Goal: Transaction & Acquisition: Book appointment/travel/reservation

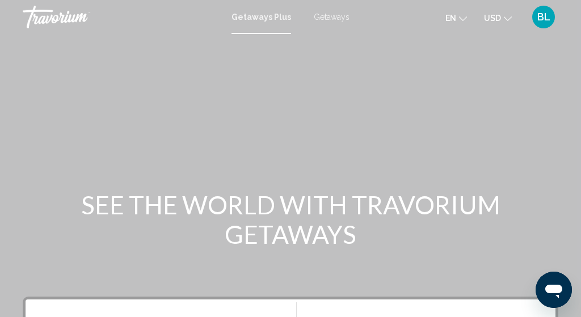
scroll to position [1, 0]
click at [329, 17] on span "Getaways" at bounding box center [332, 16] width 36 height 9
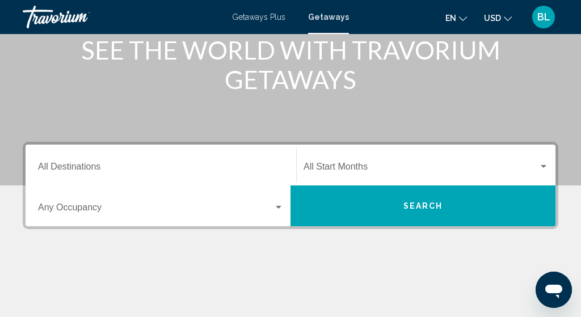
scroll to position [163, 0]
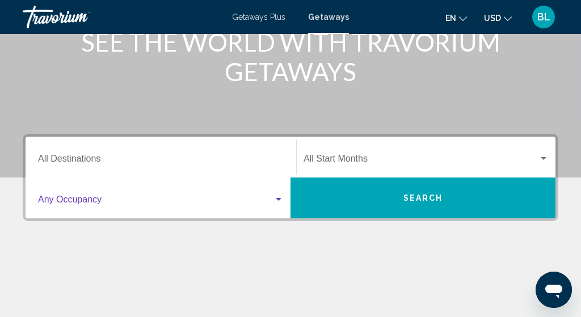
click at [108, 202] on span "Search widget" at bounding box center [156, 202] width 236 height 10
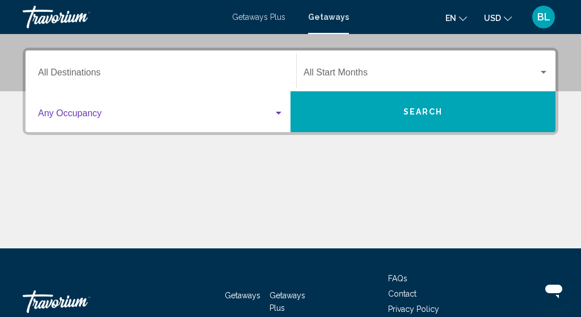
scroll to position [260, 0]
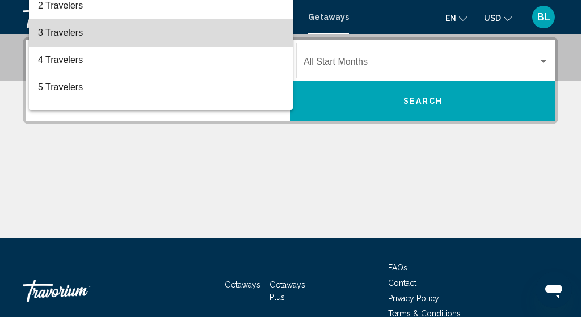
click at [70, 40] on span "3 Travelers" at bounding box center [161, 32] width 246 height 27
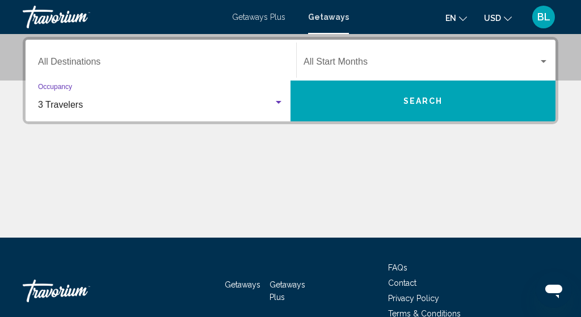
click at [272, 106] on div "3 Travelers" at bounding box center [156, 105] width 236 height 10
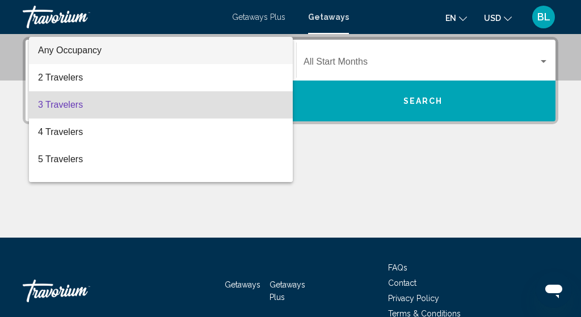
click at [253, 53] on span "Any Occupancy" at bounding box center [161, 50] width 246 height 27
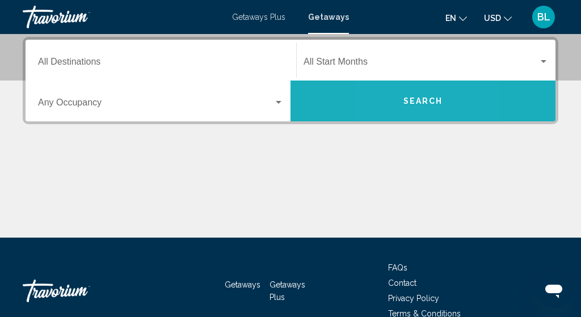
click at [384, 94] on button "Search" at bounding box center [423, 101] width 265 height 41
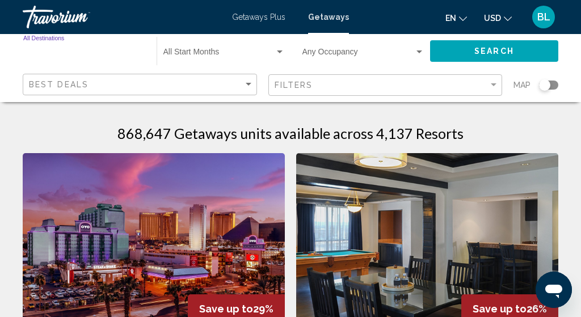
click at [73, 52] on input "Destination All Destinations" at bounding box center [84, 54] width 122 height 9
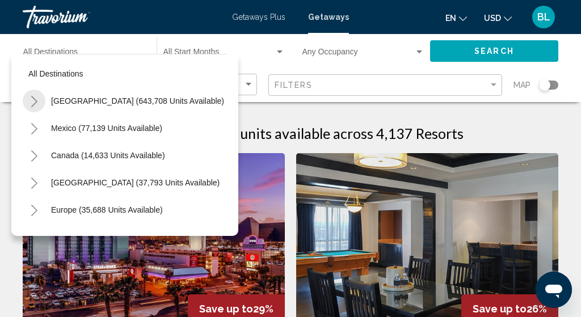
click at [39, 99] on button "Toggle United States (643,708 units available)" at bounding box center [34, 101] width 23 height 23
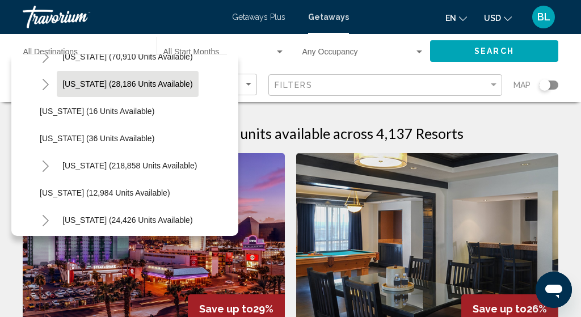
scroll to position [163, 0]
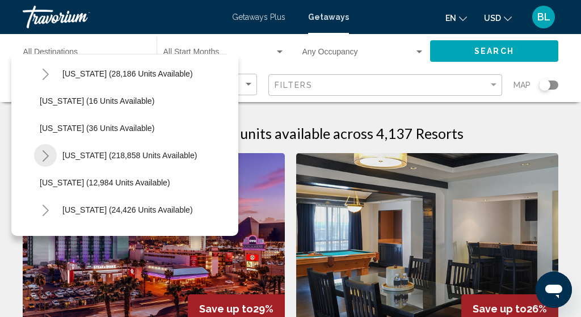
click at [45, 157] on icon "Toggle Florida (218,858 units available)" at bounding box center [45, 155] width 9 height 11
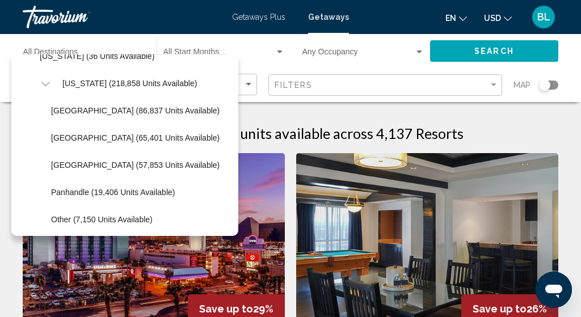
scroll to position [227, 0]
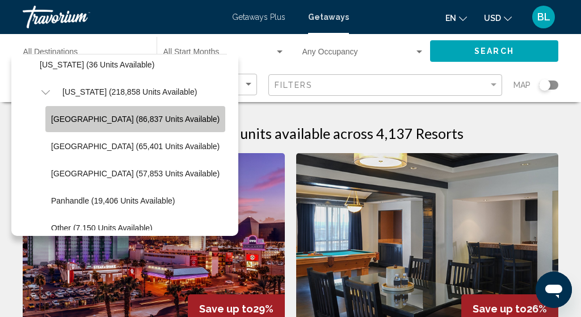
click at [143, 120] on span "[GEOGRAPHIC_DATA] (86,837 units available)" at bounding box center [135, 119] width 169 height 9
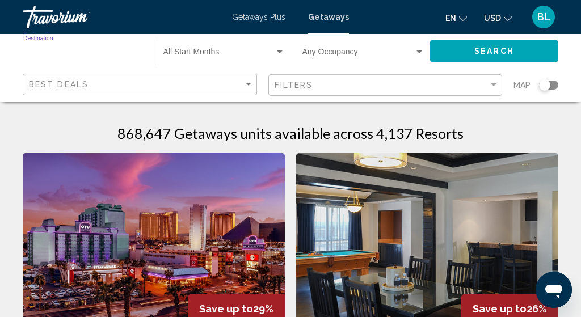
type input "**********"
click at [380, 53] on span "Search widget" at bounding box center [359, 54] width 112 height 9
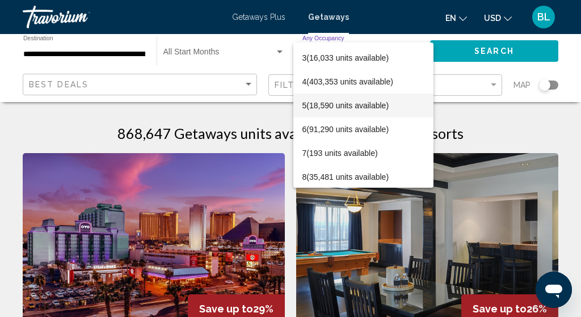
scroll to position [45, 0]
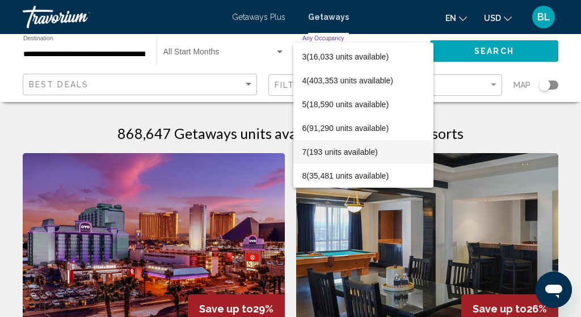
click at [328, 156] on span "7 (193 units available)" at bounding box center [364, 152] width 122 height 24
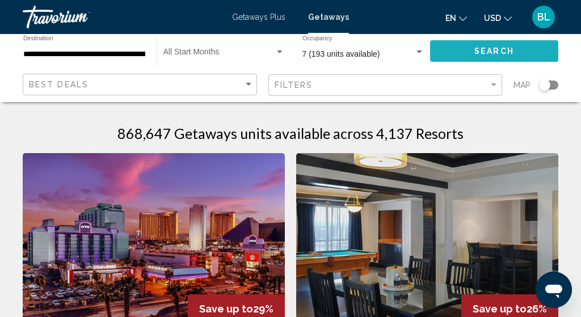
click at [469, 49] on button "Search" at bounding box center [494, 50] width 128 height 21
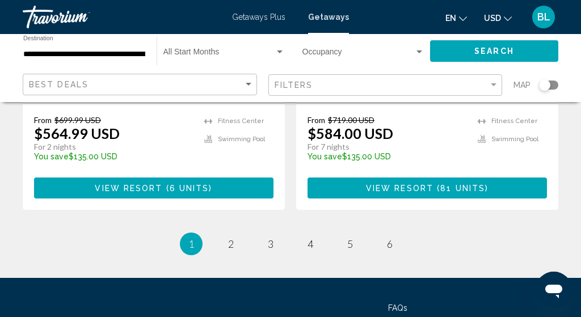
scroll to position [2383, 0]
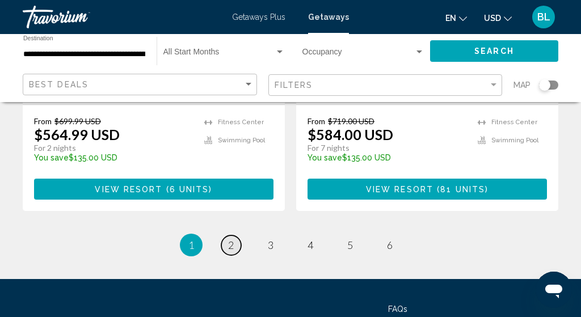
click at [224, 236] on link "page 2" at bounding box center [231, 246] width 20 height 20
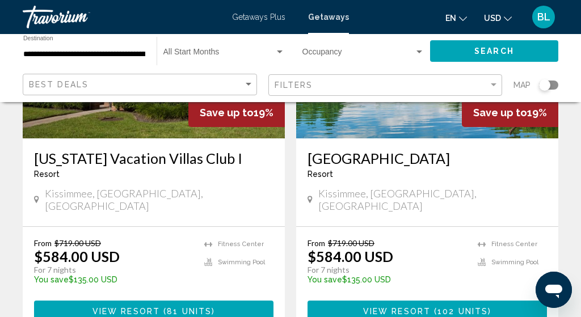
scroll to position [195, 0]
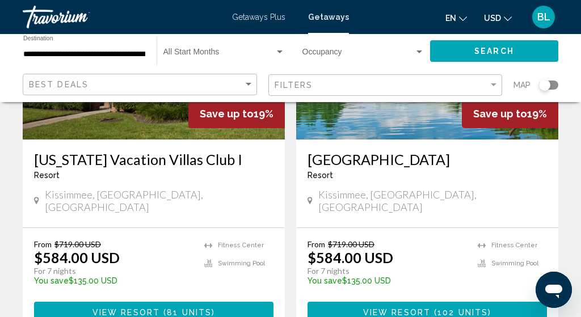
click at [221, 53] on span "Search widget" at bounding box center [218, 54] width 111 height 9
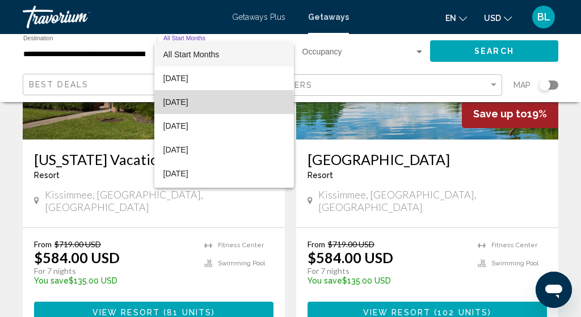
click at [199, 104] on span "[DATE]" at bounding box center [223, 102] width 121 height 24
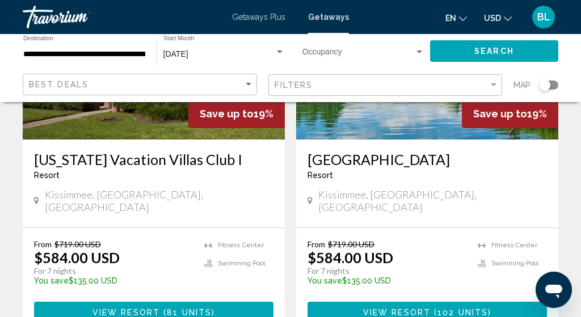
click at [303, 79] on div "Filters" at bounding box center [387, 85] width 225 height 21
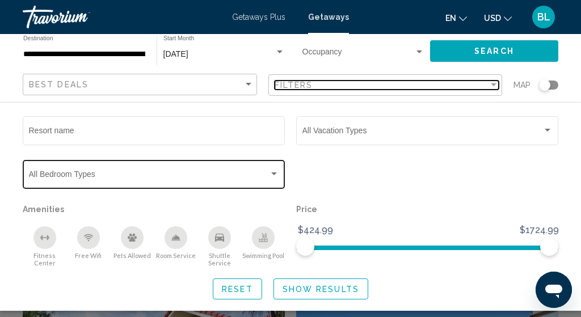
scroll to position [244, 0]
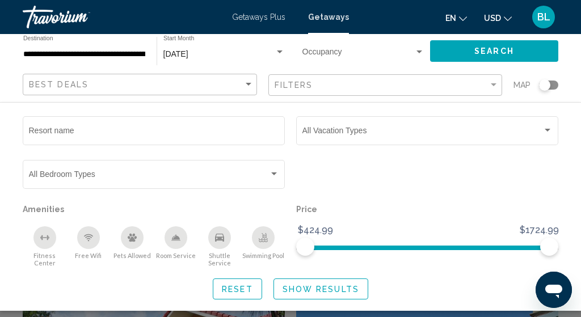
click at [501, 54] on span "Search" at bounding box center [494, 51] width 40 height 9
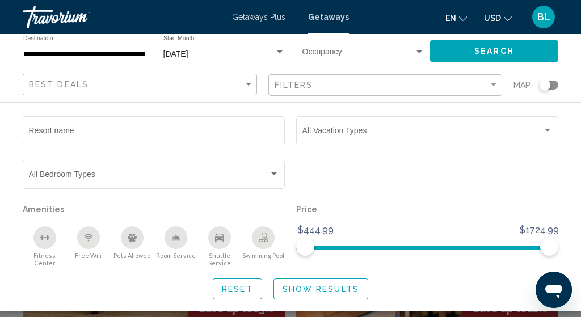
click at [287, 312] on div "Search widget" at bounding box center [290, 243] width 581 height 147
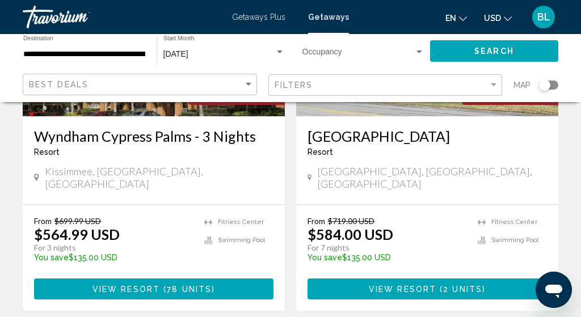
scroll to position [2320, 0]
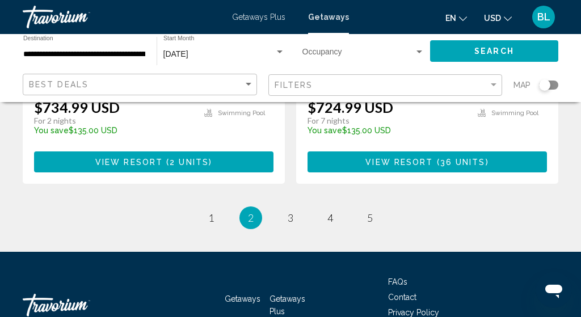
scroll to position [2375, 0]
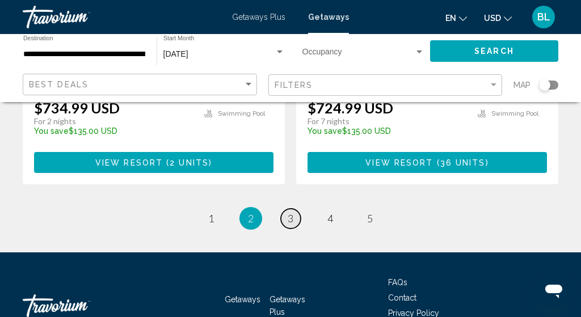
click at [289, 212] on span "3" at bounding box center [291, 218] width 6 height 12
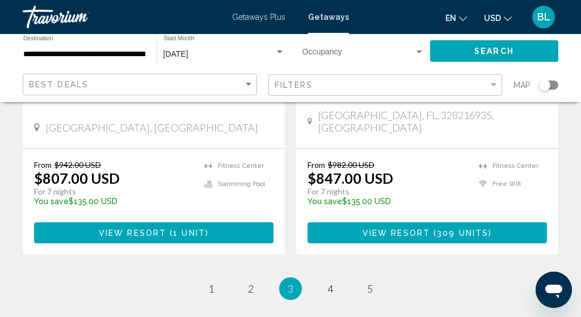
scroll to position [2340, 0]
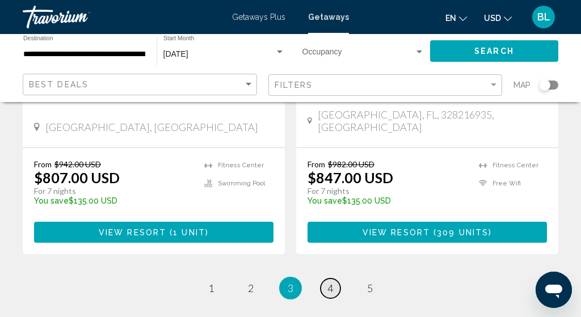
click at [333, 282] on span "4" at bounding box center [330, 288] width 6 height 12
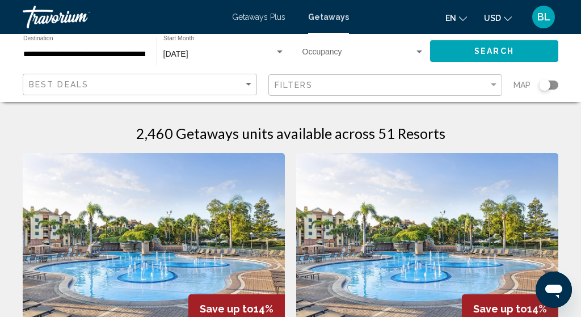
click at [327, 52] on span "Search widget" at bounding box center [359, 54] width 112 height 9
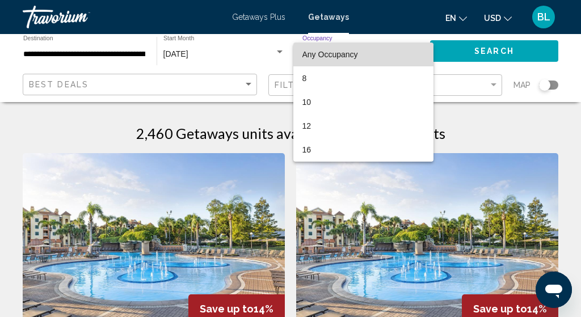
click at [323, 58] on span "Any Occupancy" at bounding box center [331, 54] width 56 height 9
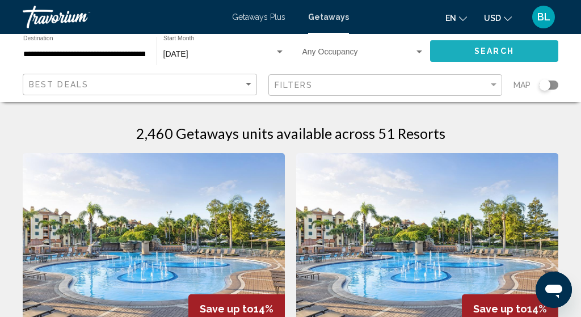
click at [489, 48] on span "Search" at bounding box center [494, 51] width 40 height 9
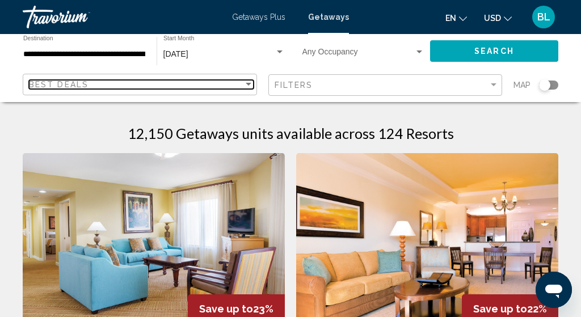
click at [246, 80] on div "Sort by" at bounding box center [248, 84] width 10 height 9
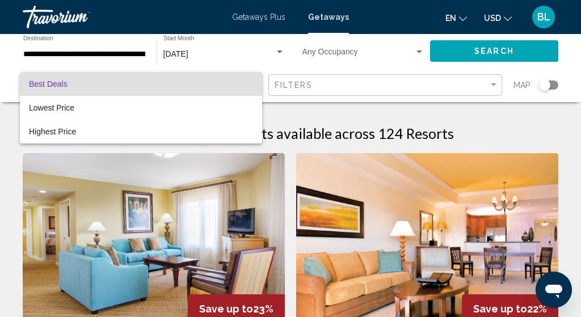
click at [299, 85] on div at bounding box center [290, 158] width 581 height 317
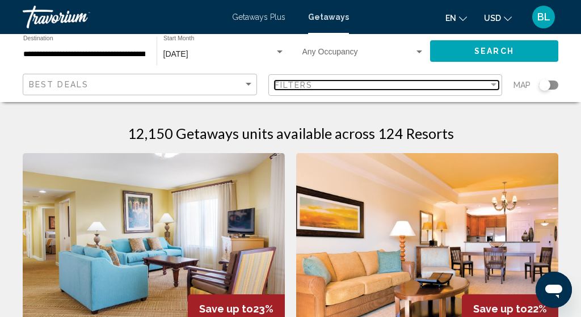
click at [299, 85] on span "Filters" at bounding box center [294, 85] width 39 height 9
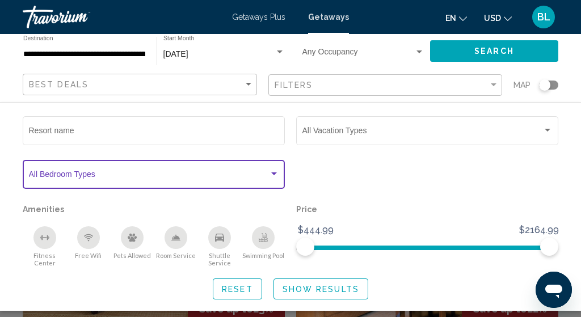
click at [270, 175] on div "Search widget" at bounding box center [274, 174] width 10 height 9
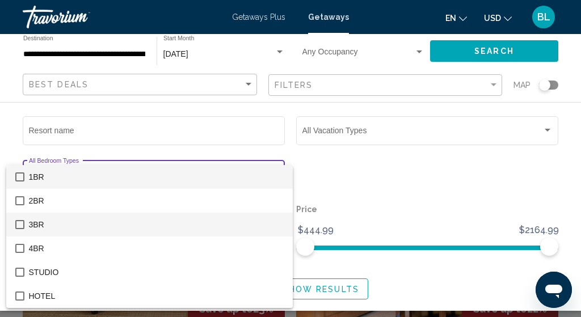
click at [240, 219] on span "3BR" at bounding box center [156, 225] width 255 height 24
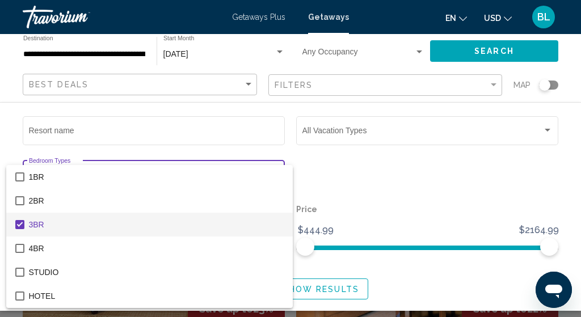
click at [347, 175] on div at bounding box center [290, 158] width 581 height 317
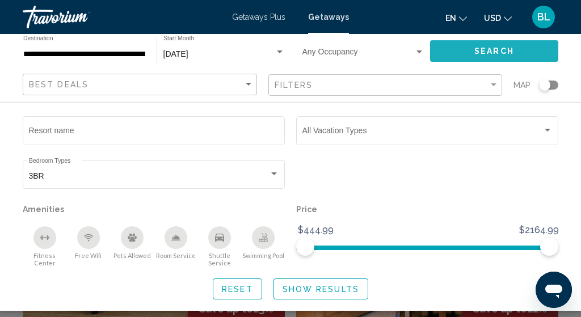
click at [492, 48] on span "Search" at bounding box center [494, 51] width 40 height 9
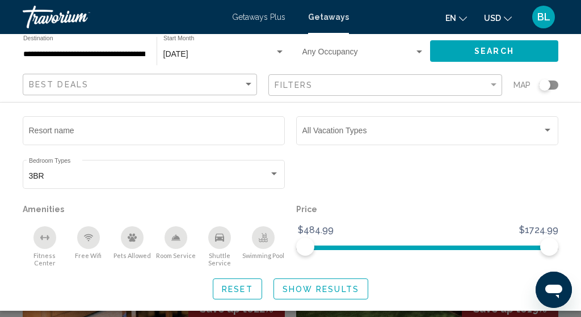
click at [307, 287] on span "Show Results" at bounding box center [321, 289] width 77 height 9
drag, startPoint x: 303, startPoint y: 251, endPoint x: 293, endPoint y: 251, distance: 9.1
click at [293, 251] on div "Price $484.99 $1724.99 $484.99 $1724.99" at bounding box center [428, 234] width 274 height 66
click at [293, 285] on span "Show Results" at bounding box center [321, 289] width 77 height 9
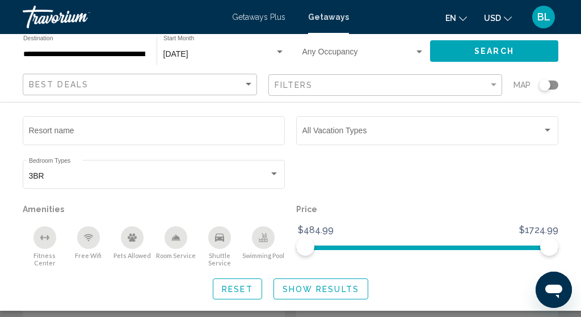
scroll to position [28, 0]
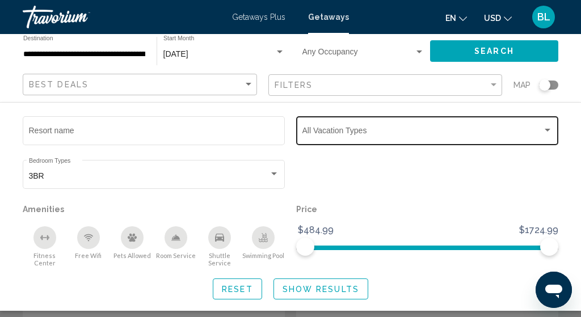
click at [339, 128] on div "Vacation Types All Vacation Types" at bounding box center [428, 129] width 250 height 31
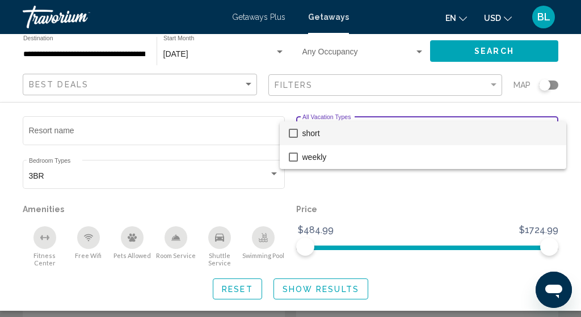
click at [305, 135] on span "short" at bounding box center [430, 133] width 255 height 24
click at [339, 184] on div at bounding box center [290, 158] width 581 height 317
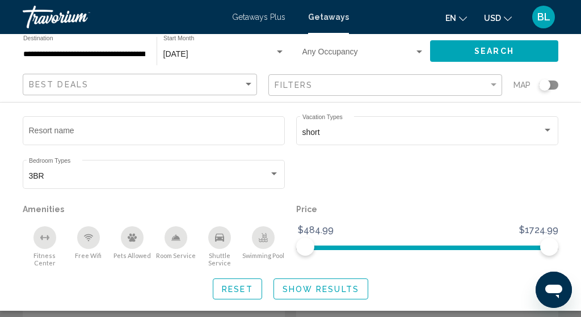
click at [325, 285] on span "Show Results" at bounding box center [321, 289] width 77 height 9
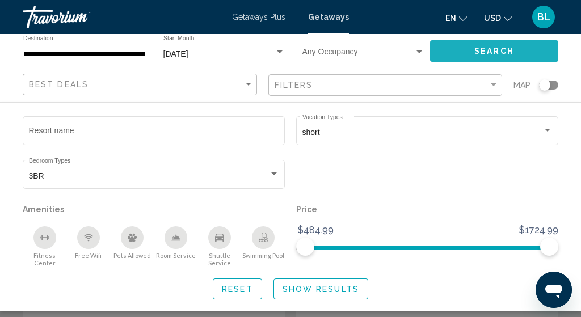
click at [472, 54] on button "Search" at bounding box center [494, 50] width 128 height 21
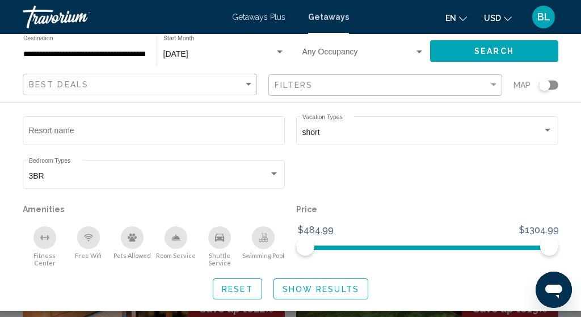
click at [378, 312] on div "Search widget" at bounding box center [290, 243] width 581 height 147
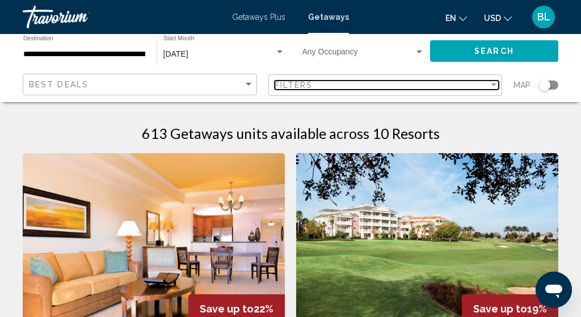
click at [307, 87] on span "Filters" at bounding box center [294, 85] width 39 height 9
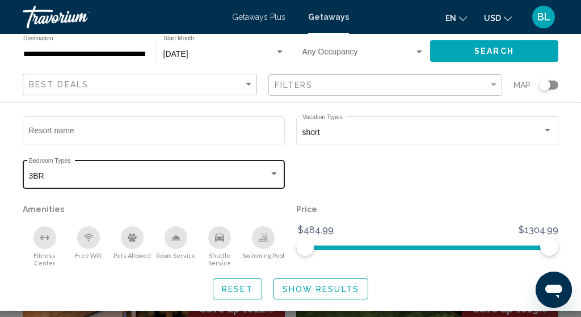
click at [266, 175] on div "3BR" at bounding box center [149, 176] width 240 height 9
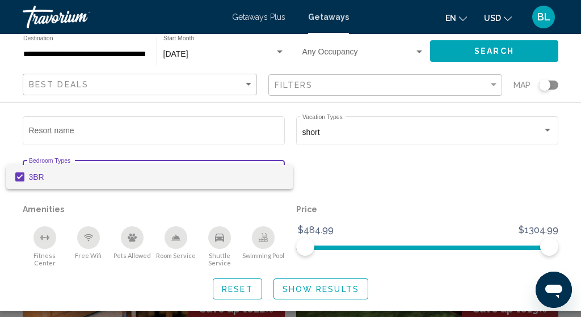
click at [22, 178] on mat-pseudo-checkbox at bounding box center [19, 177] width 9 height 9
click at [148, 146] on div at bounding box center [290, 158] width 581 height 317
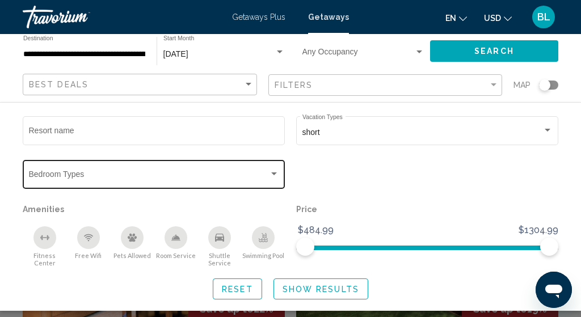
click at [155, 169] on div "Bedroom Types All Bedroom Types" at bounding box center [154, 173] width 250 height 31
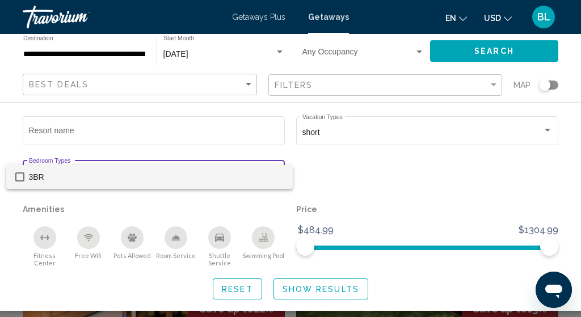
click at [331, 180] on div at bounding box center [290, 158] width 581 height 317
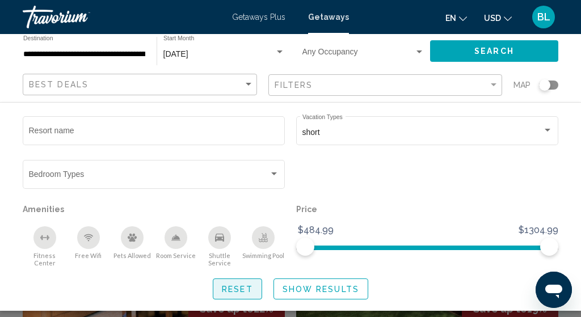
click at [249, 279] on button "Reset" at bounding box center [237, 289] width 49 height 21
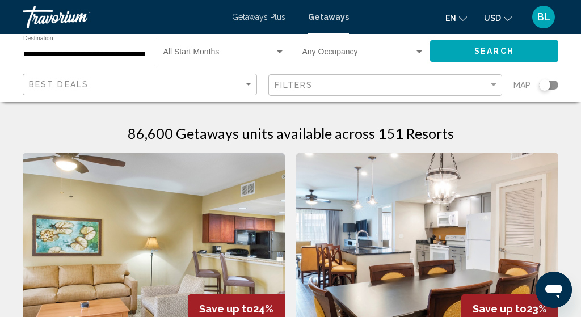
click at [298, 93] on div "Filters" at bounding box center [387, 85] width 225 height 21
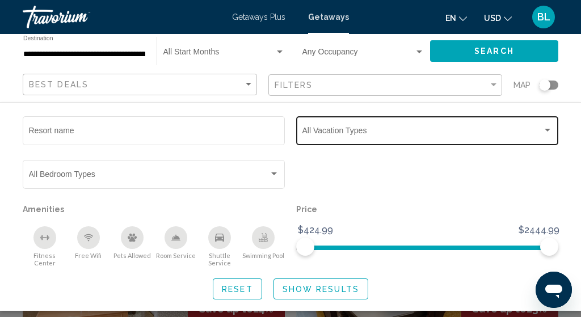
click at [314, 132] on span "Search widget" at bounding box center [423, 132] width 240 height 9
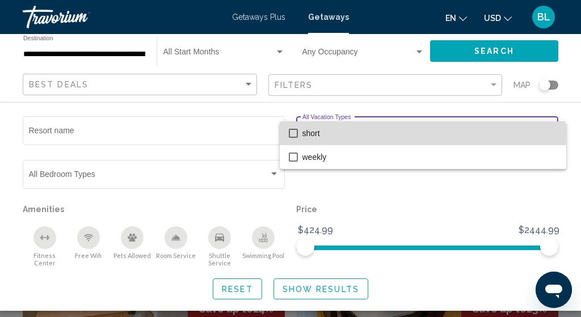
click at [314, 132] on span "short" at bounding box center [430, 133] width 255 height 24
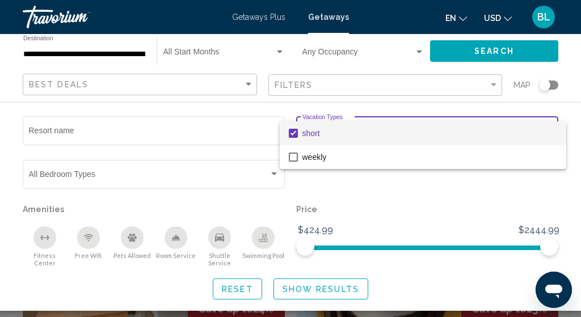
click at [356, 182] on div at bounding box center [290, 158] width 581 height 317
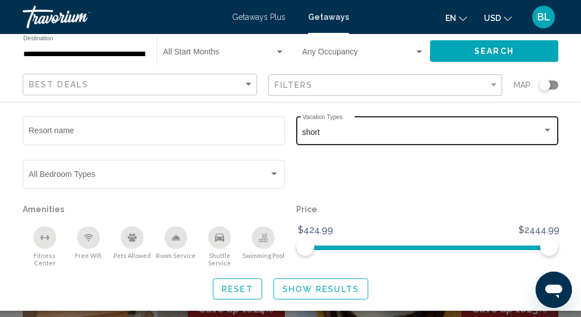
click at [326, 287] on span "Show Results" at bounding box center [321, 289] width 77 height 9
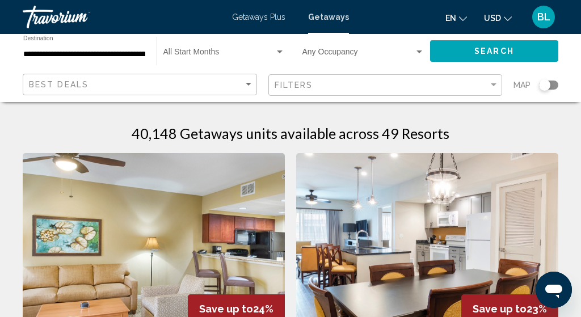
click at [362, 90] on div "Filters" at bounding box center [387, 85] width 225 height 21
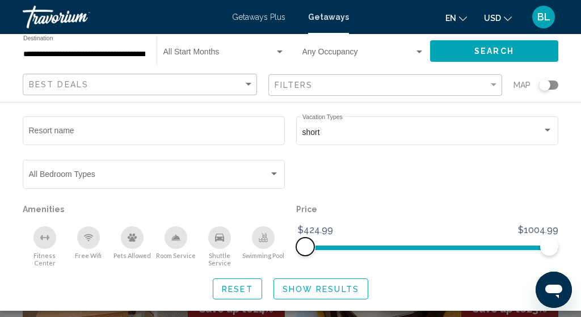
drag, startPoint x: 306, startPoint y: 245, endPoint x: 292, endPoint y: 245, distance: 13.6
click at [292, 245] on div "Price $424.99 $1004.99 $424.99 $1004.99" at bounding box center [428, 234] width 274 height 66
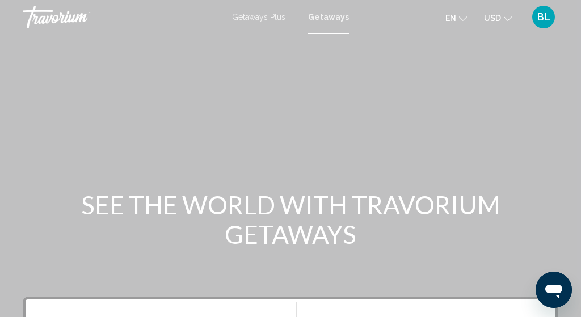
click at [279, 18] on span "Getaways Plus" at bounding box center [258, 16] width 53 height 9
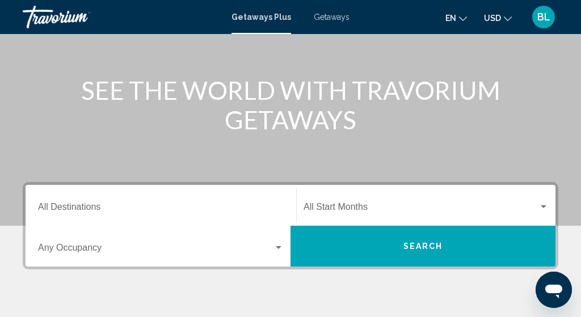
scroll to position [117, 0]
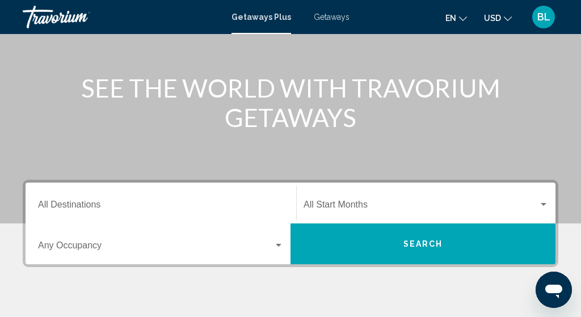
click at [200, 199] on div "Destination All Destinations" at bounding box center [161, 204] width 246 height 36
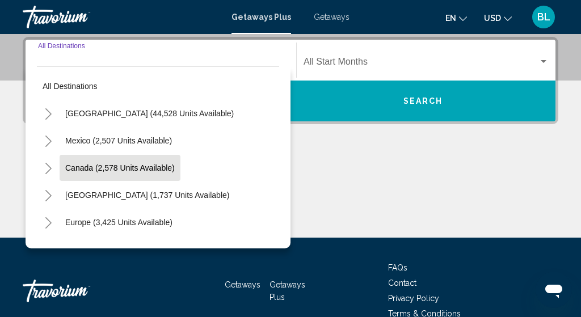
scroll to position [0, 0]
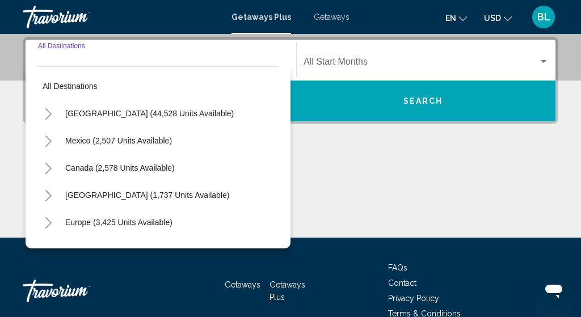
click at [49, 114] on icon "Toggle United States (44,528 units available)" at bounding box center [48, 113] width 9 height 11
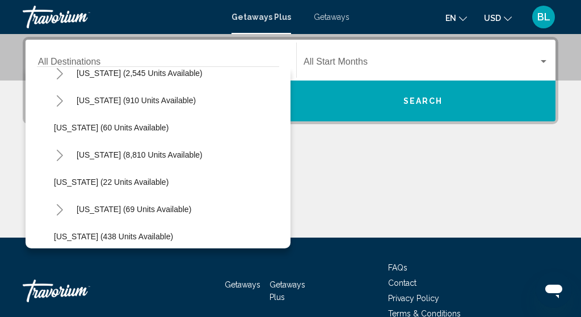
scroll to position [150, 0]
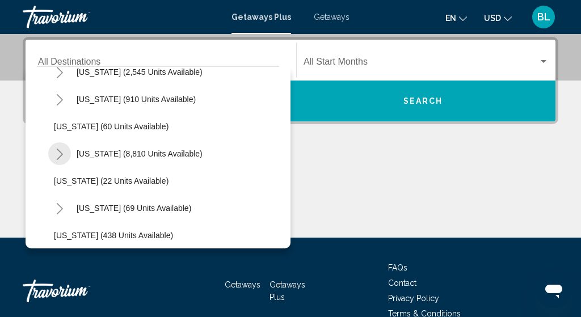
click at [65, 152] on button "Toggle Florida (8,810 units available)" at bounding box center [59, 153] width 23 height 23
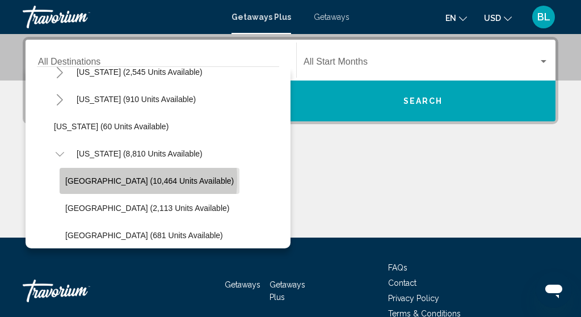
click at [102, 179] on span "[GEOGRAPHIC_DATA] (10,464 units available)" at bounding box center [149, 181] width 169 height 9
type input "**********"
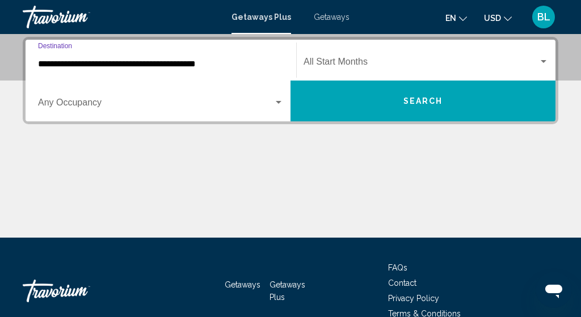
click at [341, 107] on button "Search" at bounding box center [423, 101] width 265 height 41
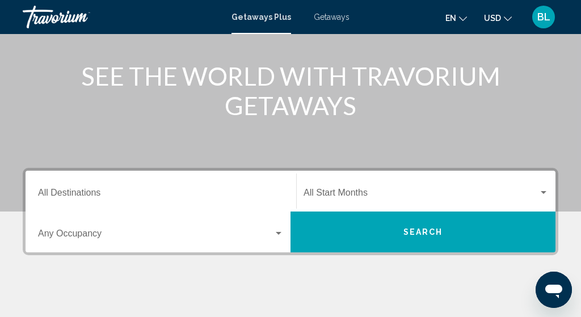
click at [166, 204] on div "Destination All Destinations" at bounding box center [161, 192] width 246 height 36
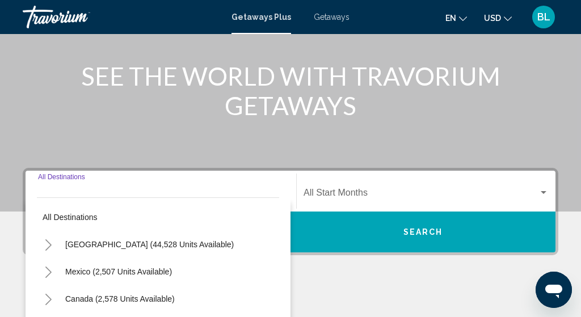
scroll to position [260, 0]
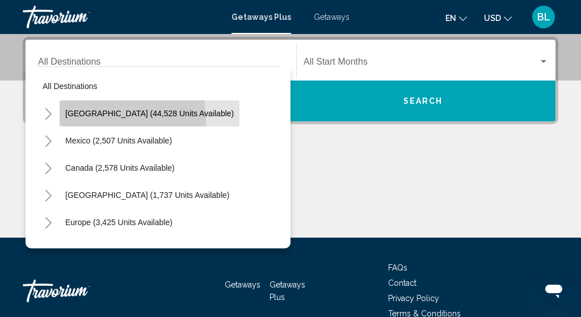
click at [86, 121] on button "[GEOGRAPHIC_DATA] (44,528 units available)" at bounding box center [150, 113] width 180 height 26
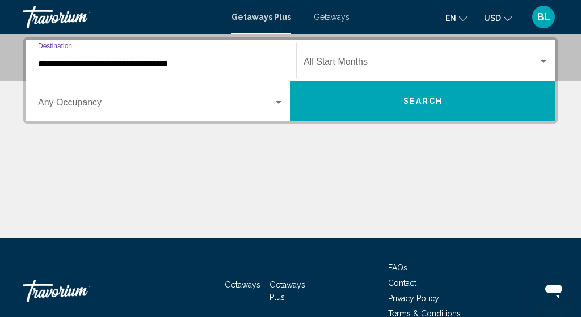
click at [82, 68] on input "**********" at bounding box center [161, 64] width 246 height 10
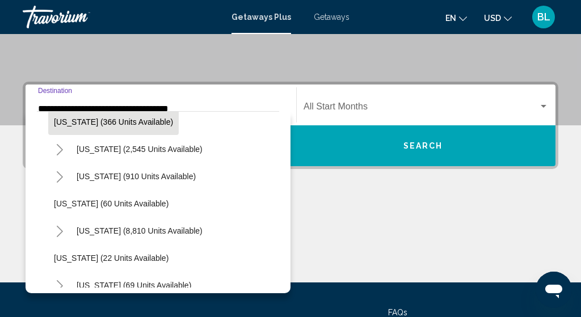
scroll to position [120, 0]
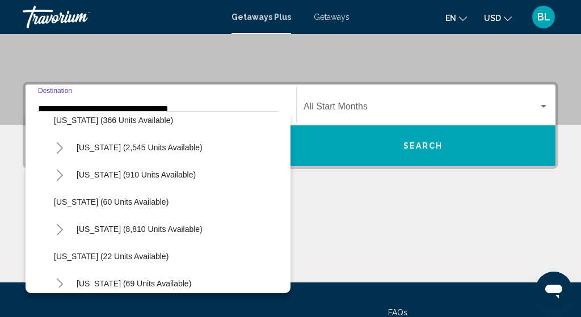
click at [64, 230] on icon "Toggle Florida (8,810 units available)" at bounding box center [60, 229] width 9 height 11
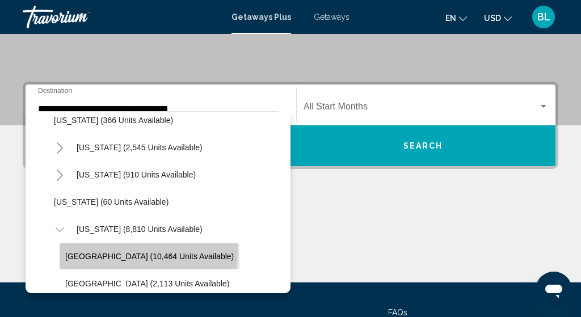
click at [81, 250] on button "[GEOGRAPHIC_DATA] (10,464 units available)" at bounding box center [150, 256] width 180 height 26
type input "**********"
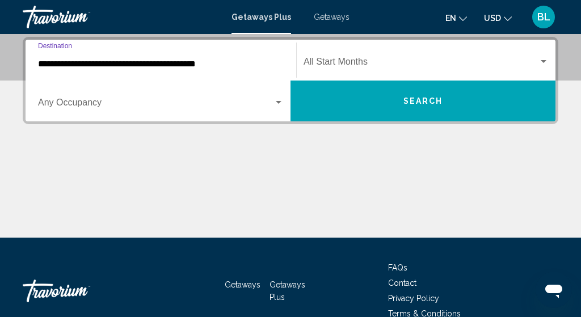
click at [397, 100] on button "Search" at bounding box center [423, 101] width 265 height 41
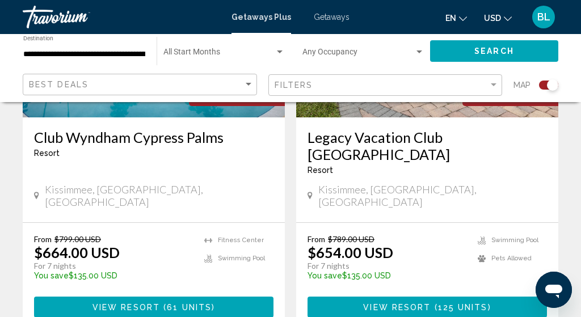
scroll to position [1780, 0]
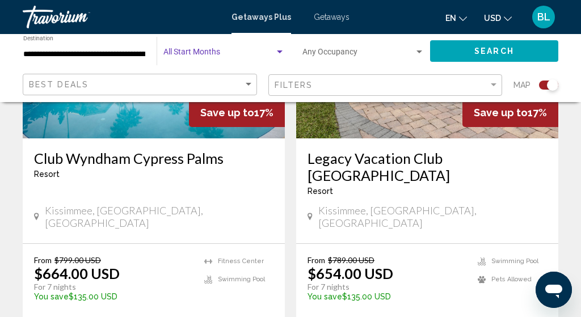
click at [278, 51] on div "Search widget" at bounding box center [280, 52] width 6 height 3
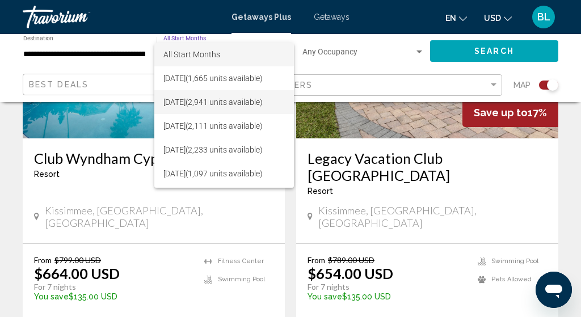
click at [240, 103] on span "[DATE] (2,941 units available)" at bounding box center [223, 102] width 121 height 24
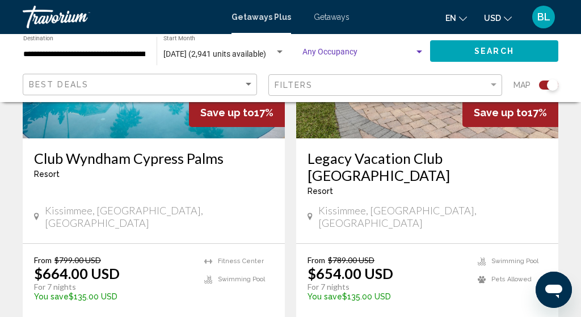
click at [322, 52] on span "Search widget" at bounding box center [359, 54] width 112 height 9
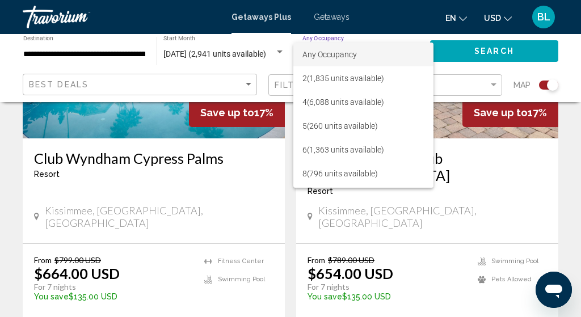
click at [367, 25] on div at bounding box center [290, 158] width 581 height 317
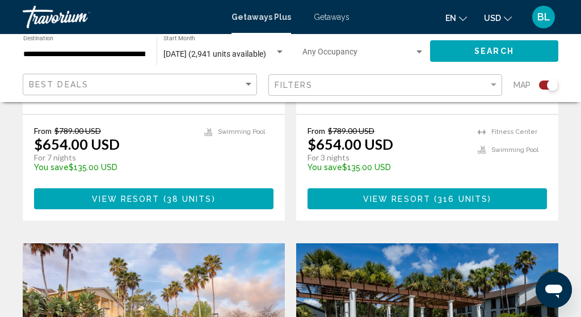
scroll to position [1490, 0]
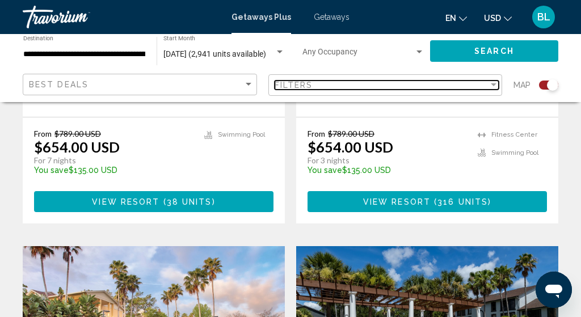
click at [385, 86] on div "Filters" at bounding box center [382, 85] width 215 height 9
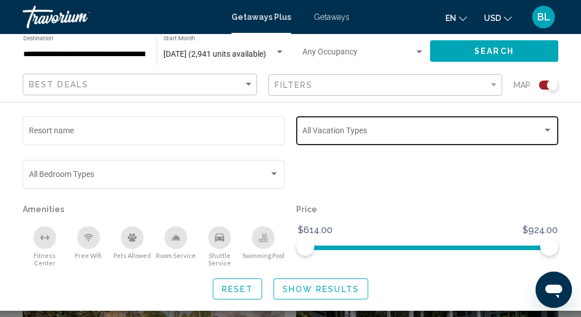
click at [341, 137] on span "Search widget" at bounding box center [423, 132] width 240 height 9
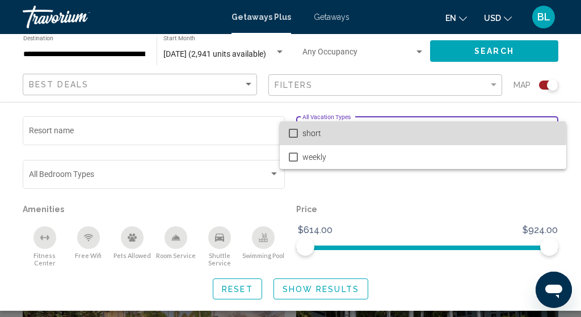
click at [333, 135] on span "short" at bounding box center [430, 133] width 255 height 24
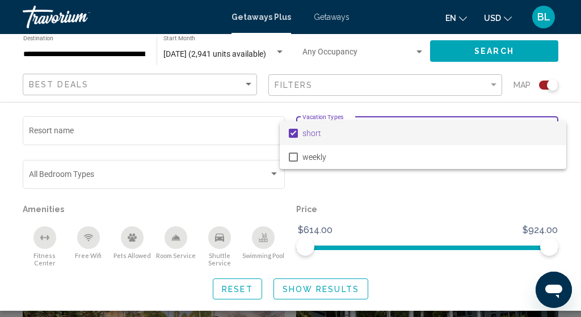
click at [315, 289] on div at bounding box center [290, 158] width 581 height 317
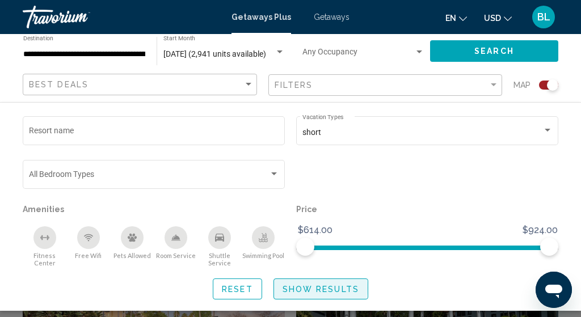
click at [312, 285] on span "Show Results" at bounding box center [321, 289] width 77 height 9
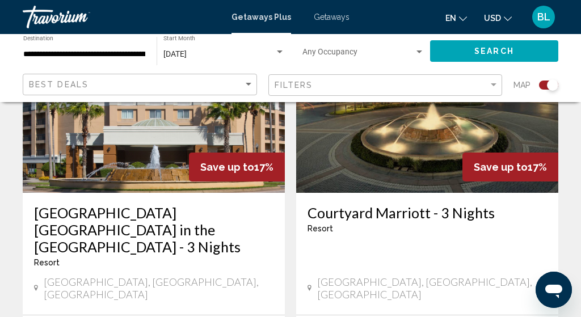
scroll to position [940, 0]
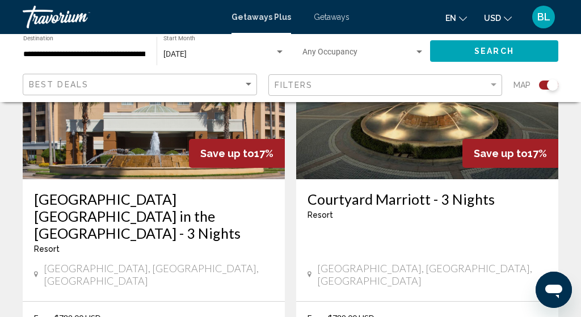
click at [171, 93] on div "Best Deals" at bounding box center [141, 84] width 225 height 21
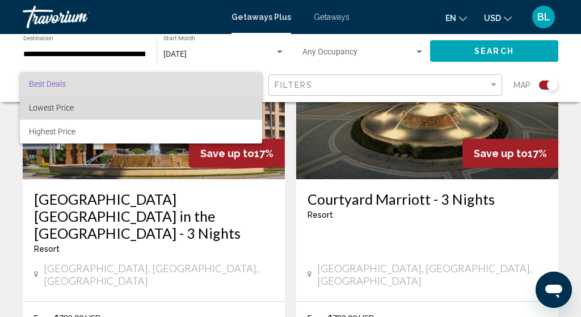
click at [156, 114] on span "Lowest Price" at bounding box center [141, 108] width 224 height 24
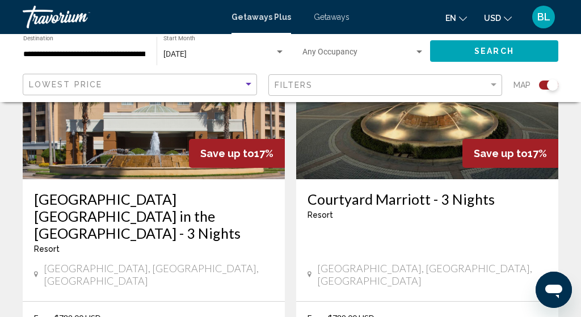
click at [461, 56] on button "Search" at bounding box center [494, 50] width 128 height 21
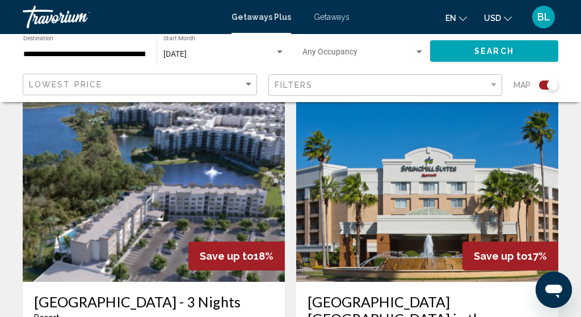
scroll to position [1195, 0]
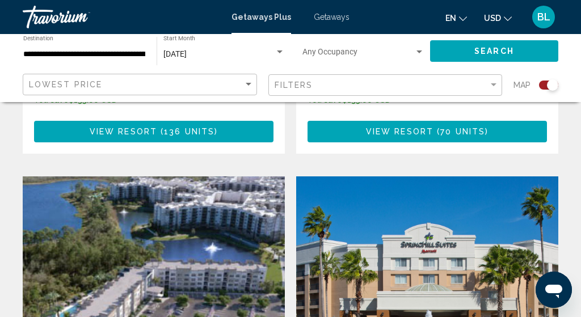
click at [331, 12] on div "Getaways Plus Getaways en English Español Français Italiano Português русский U…" at bounding box center [290, 17] width 581 height 24
click at [331, 18] on span "Getaways" at bounding box center [332, 16] width 36 height 9
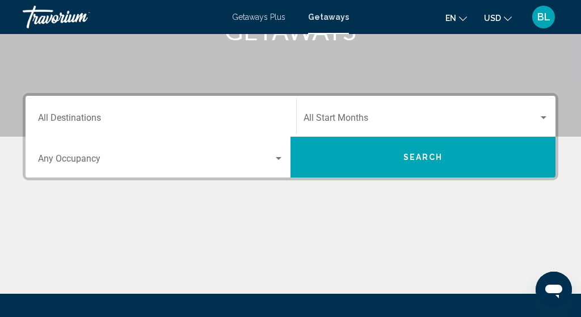
scroll to position [222, 0]
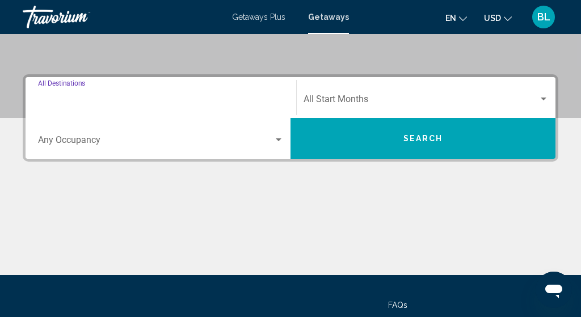
click at [234, 101] on input "Destination All Destinations" at bounding box center [161, 101] width 246 height 10
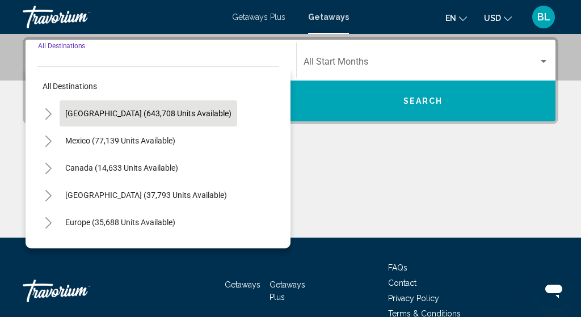
click at [154, 112] on span "[GEOGRAPHIC_DATA] (643,708 units available)" at bounding box center [148, 113] width 166 height 9
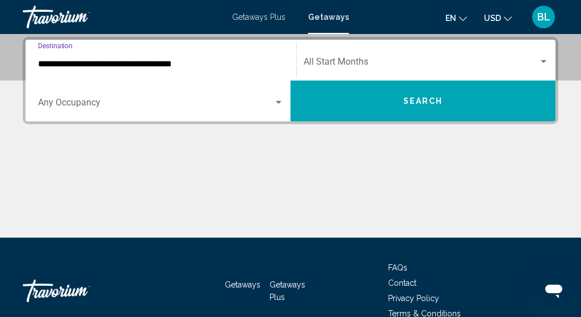
click at [149, 69] on input "**********" at bounding box center [161, 64] width 246 height 10
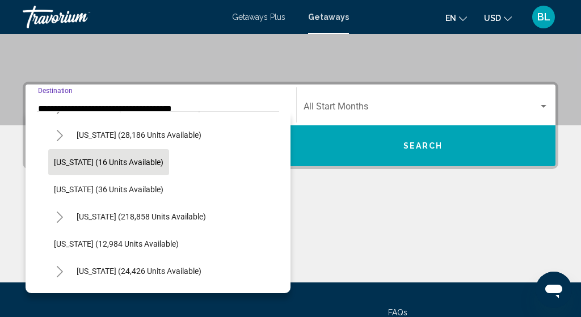
scroll to position [160, 0]
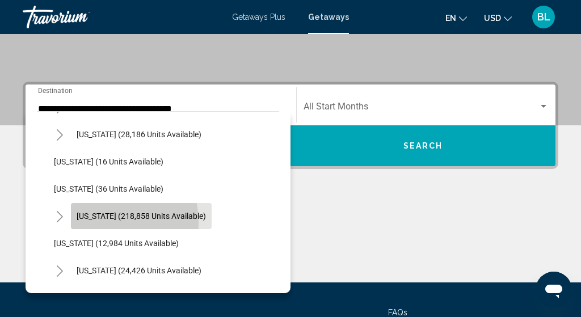
click at [86, 224] on button "[US_STATE] (218,858 units available)" at bounding box center [141, 216] width 141 height 26
type input "**********"
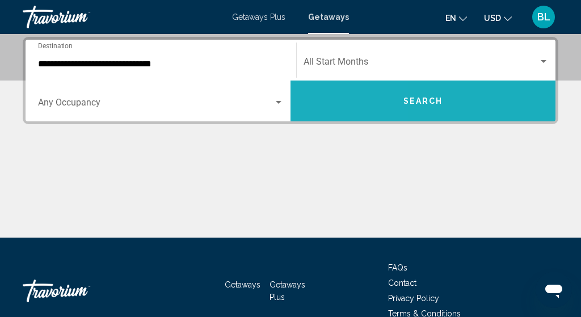
click at [338, 106] on button "Search" at bounding box center [423, 101] width 265 height 41
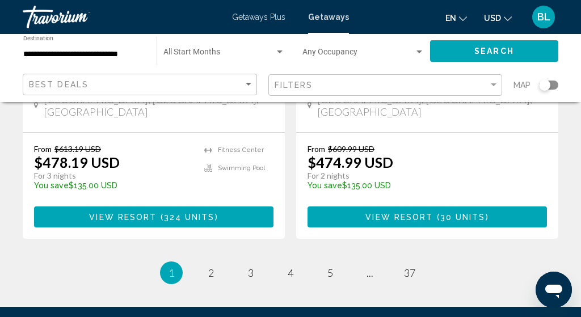
scroll to position [2385, 0]
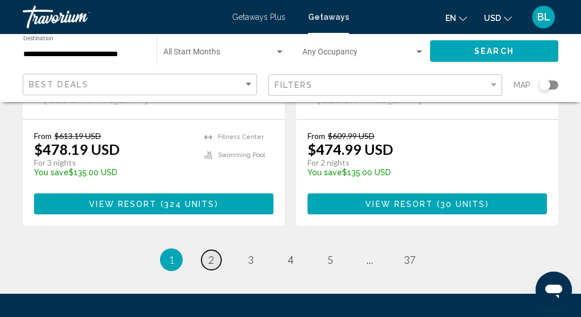
click at [216, 250] on link "page 2" at bounding box center [211, 260] width 20 height 20
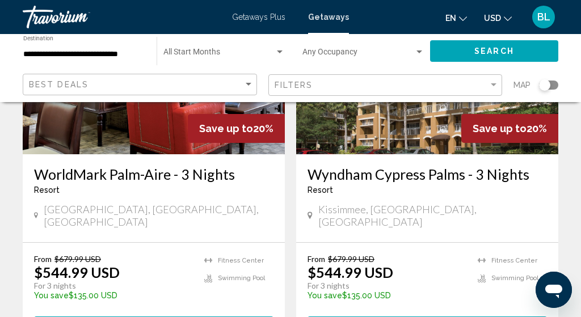
scroll to position [1895, 0]
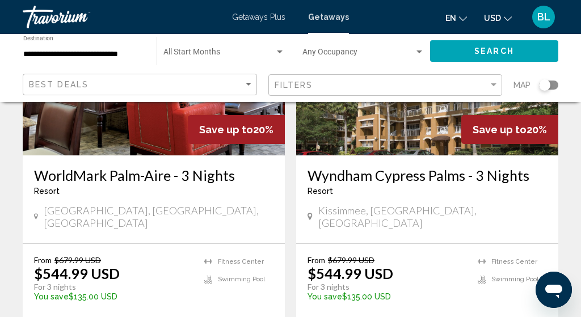
click at [128, 60] on div "**********" at bounding box center [84, 51] width 122 height 31
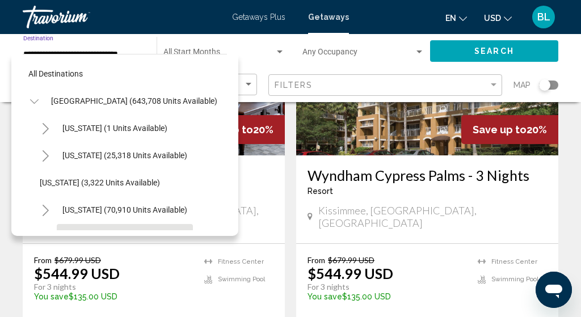
scroll to position [177, 0]
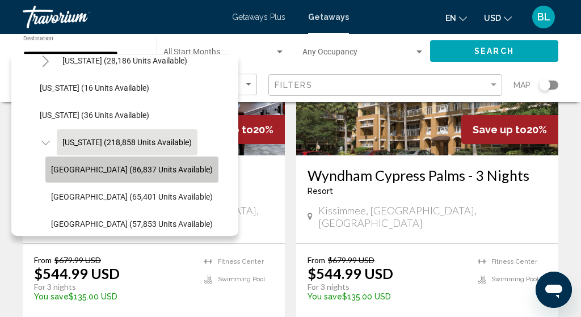
click at [73, 171] on span "[GEOGRAPHIC_DATA] (86,837 units available)" at bounding box center [132, 169] width 162 height 9
type input "**********"
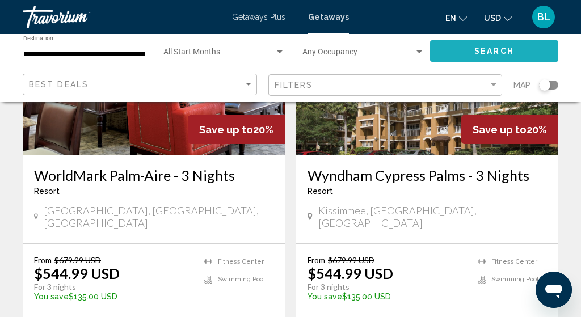
click at [506, 49] on span "Search" at bounding box center [494, 51] width 40 height 9
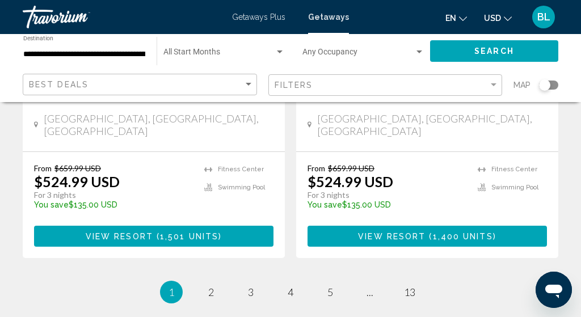
scroll to position [2423, 0]
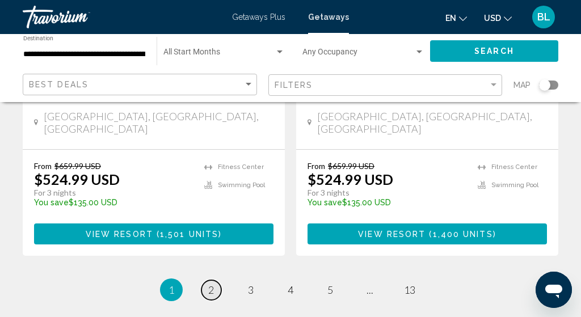
click at [205, 280] on link "page 2" at bounding box center [211, 290] width 20 height 20
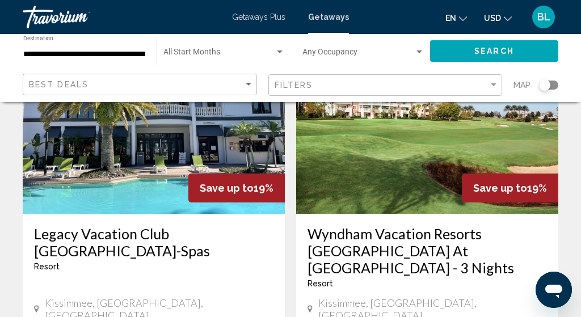
scroll to position [2196, 0]
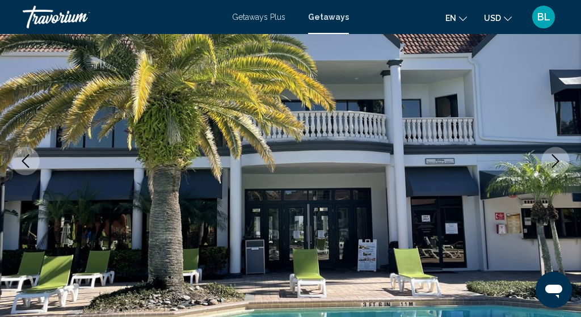
scroll to position [155, 0]
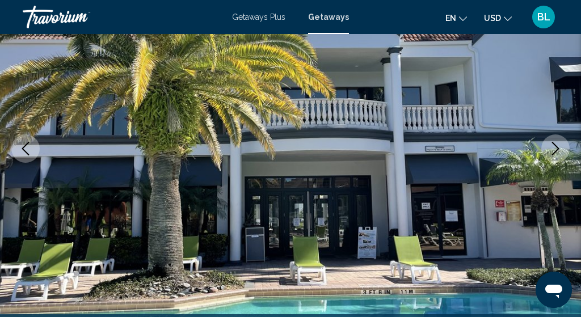
click at [558, 156] on button "Next image" at bounding box center [555, 149] width 28 height 28
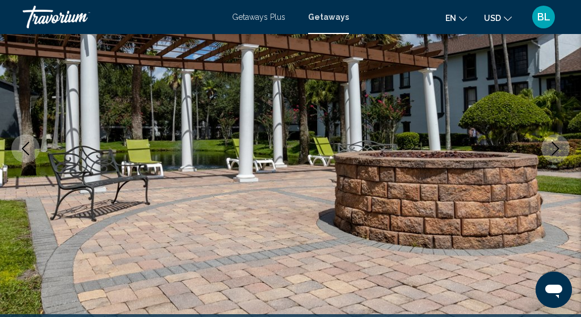
click at [553, 158] on button "Next image" at bounding box center [555, 149] width 28 height 28
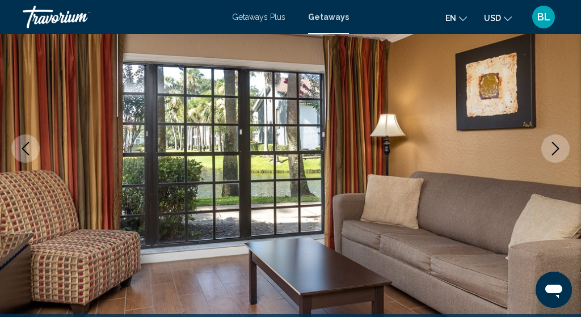
click at [553, 158] on button "Next image" at bounding box center [555, 149] width 28 height 28
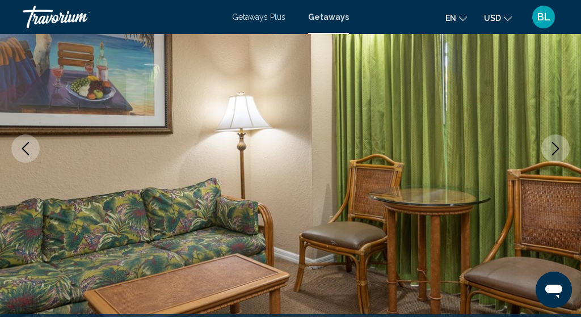
click at [553, 154] on icon "Next image" at bounding box center [555, 149] width 7 height 14
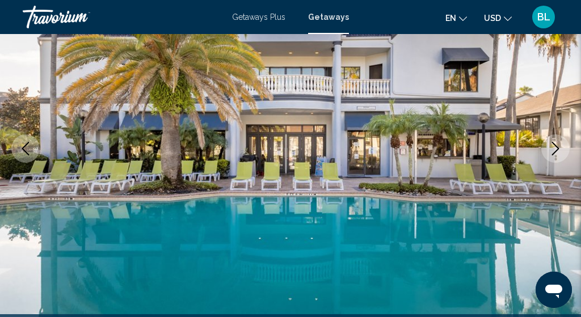
click at [553, 154] on icon "Next image" at bounding box center [555, 149] width 7 height 14
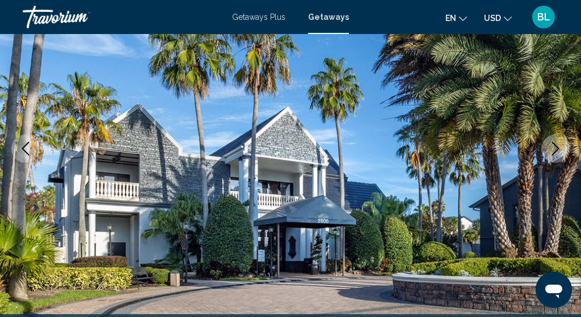
click at [553, 154] on icon "Next image" at bounding box center [555, 149] width 7 height 14
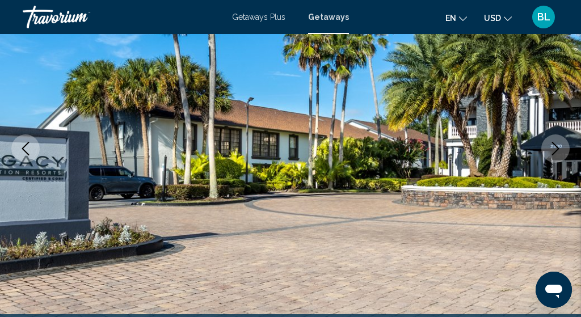
click at [553, 154] on icon "Next image" at bounding box center [555, 149] width 7 height 14
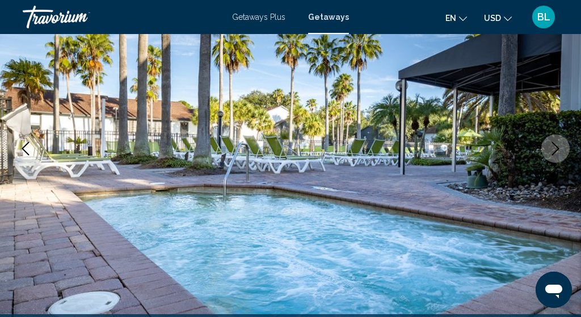
click at [553, 154] on icon "Next image" at bounding box center [555, 149] width 7 height 14
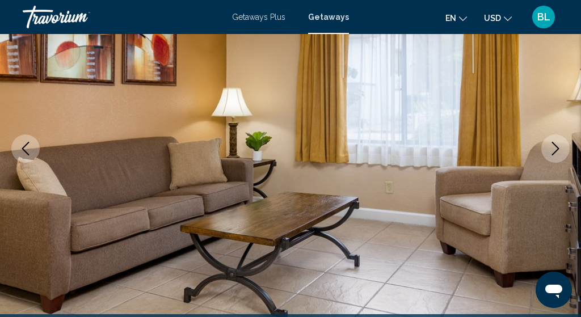
click at [553, 154] on icon "Next image" at bounding box center [555, 149] width 7 height 14
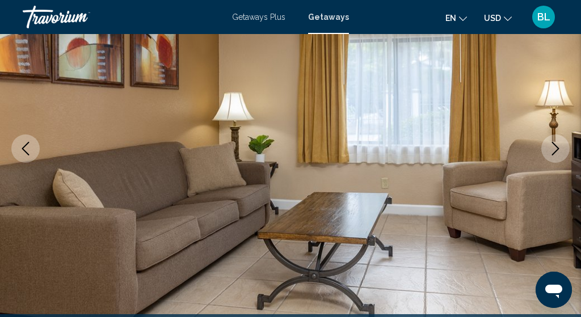
click at [553, 154] on icon "Next image" at bounding box center [555, 149] width 7 height 14
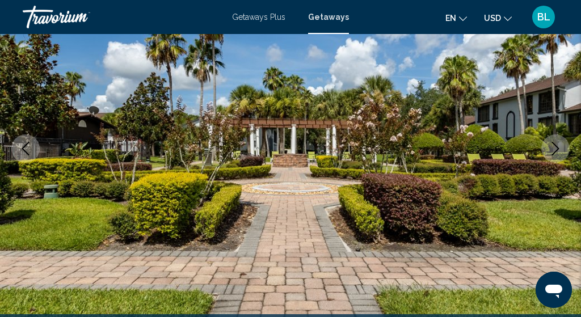
click at [553, 154] on icon "Next image" at bounding box center [555, 149] width 7 height 14
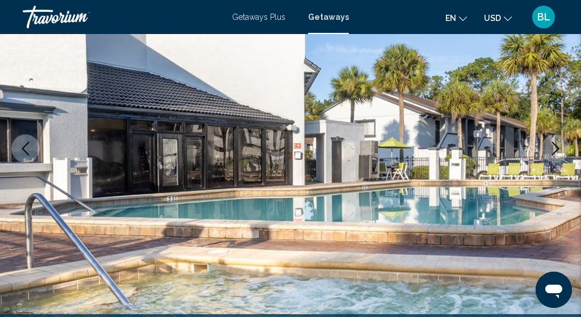
click at [553, 154] on icon "Next image" at bounding box center [555, 149] width 7 height 14
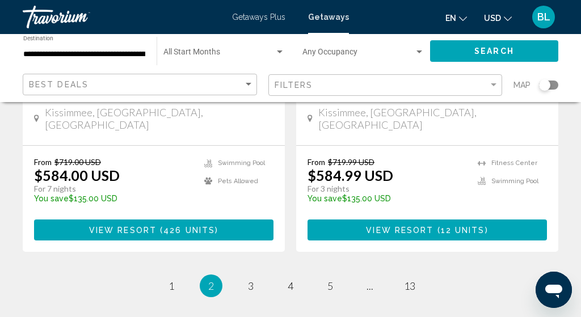
scroll to position [2392, 0]
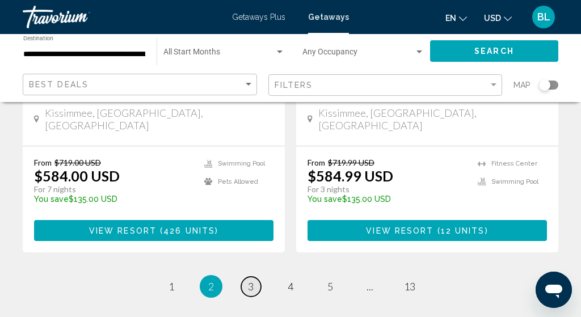
click at [252, 280] on span "3" at bounding box center [251, 286] width 6 height 12
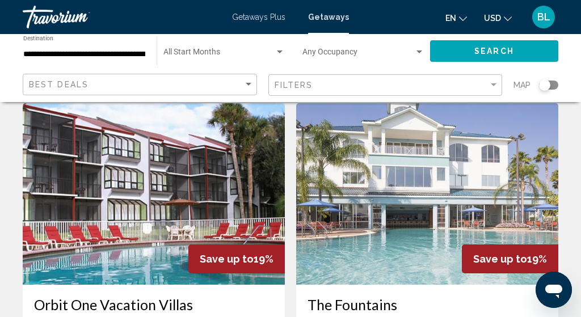
scroll to position [445, 0]
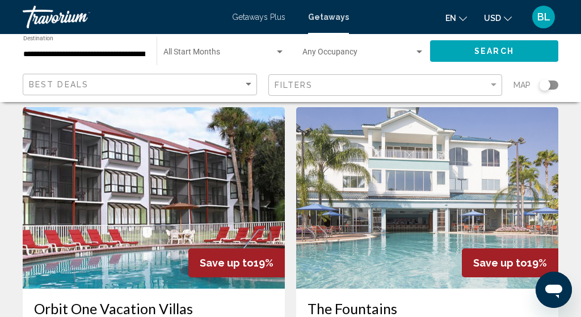
click at [406, 220] on img "Main content" at bounding box center [427, 198] width 262 height 182
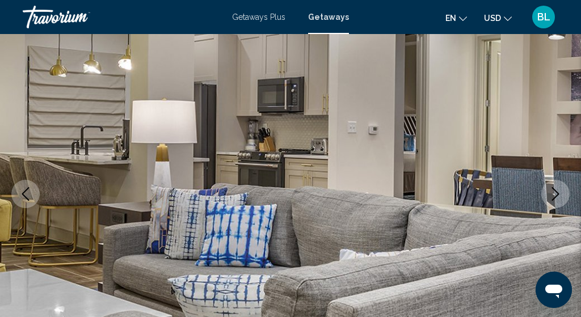
scroll to position [112, 0]
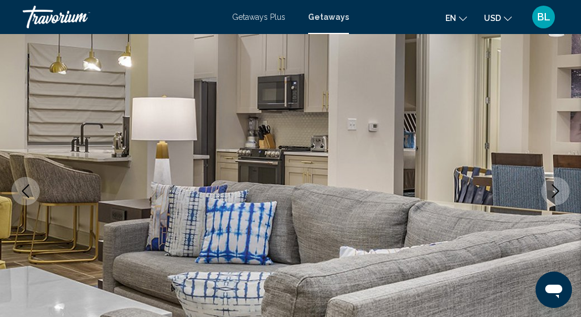
click at [560, 191] on icon "Next image" at bounding box center [556, 191] width 14 height 14
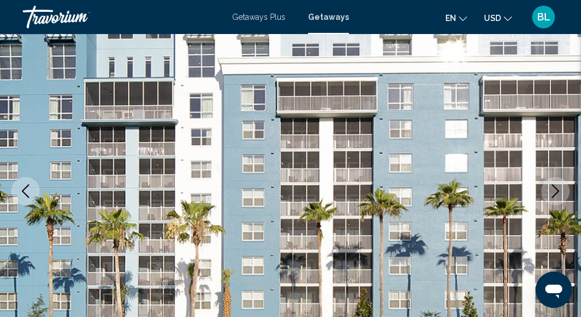
click at [560, 191] on icon "Next image" at bounding box center [556, 191] width 14 height 14
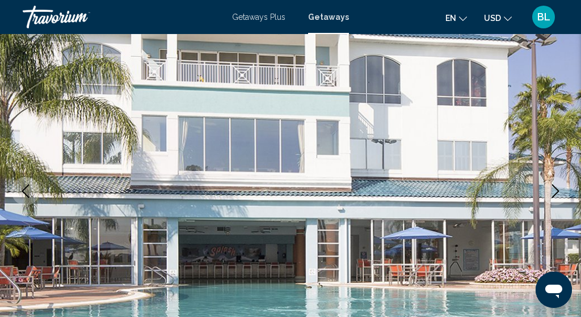
click at [560, 192] on icon "Next image" at bounding box center [556, 191] width 14 height 14
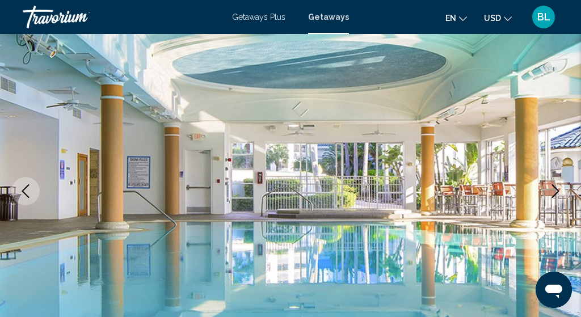
click at [560, 192] on icon "Next image" at bounding box center [556, 191] width 14 height 14
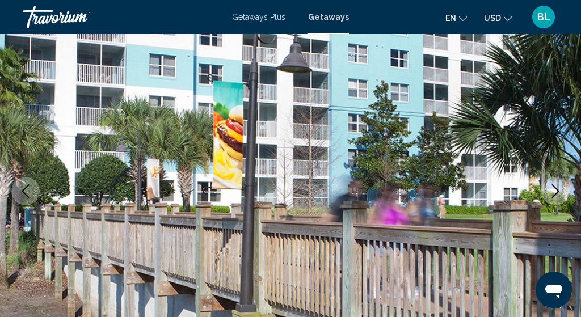
click at [560, 192] on icon "Next image" at bounding box center [556, 191] width 14 height 14
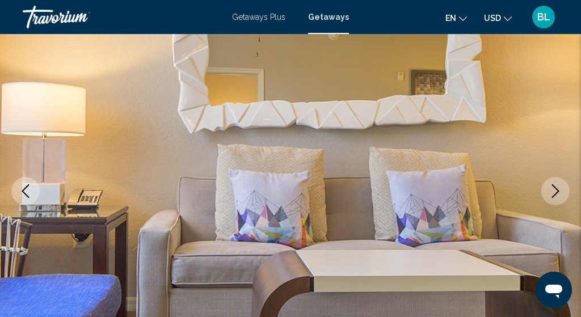
click at [560, 192] on icon "Next image" at bounding box center [556, 191] width 14 height 14
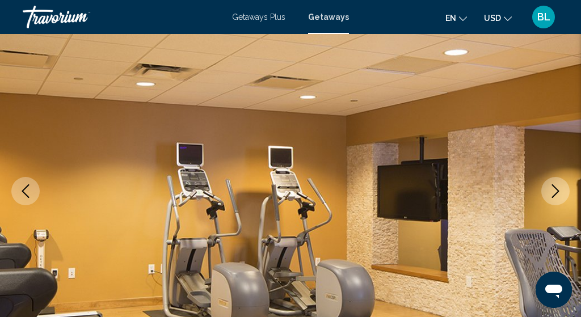
click at [560, 192] on icon "Next image" at bounding box center [556, 191] width 14 height 14
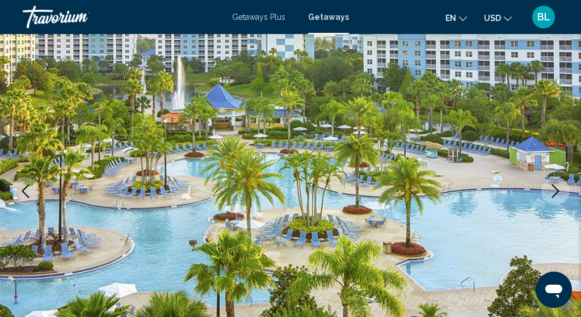
click at [556, 191] on icon "Next image" at bounding box center [556, 191] width 14 height 14
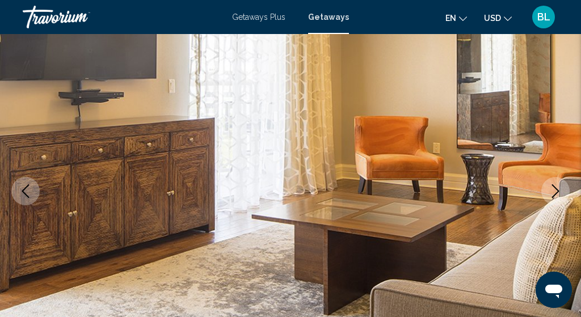
click at [556, 191] on icon "Next image" at bounding box center [556, 191] width 14 height 14
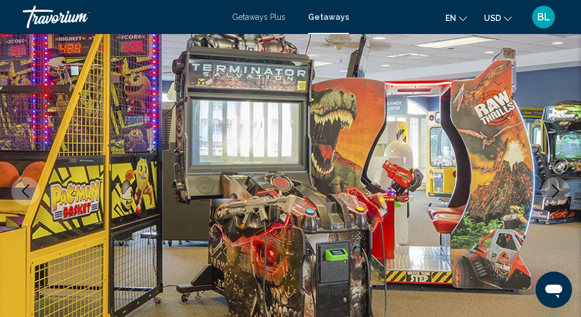
click at [556, 191] on icon "Next image" at bounding box center [556, 191] width 14 height 14
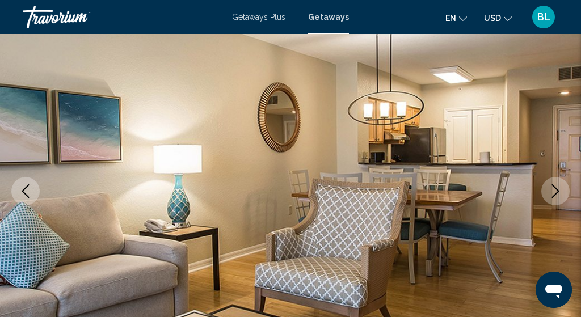
click at [556, 191] on icon "Next image" at bounding box center [556, 191] width 14 height 14
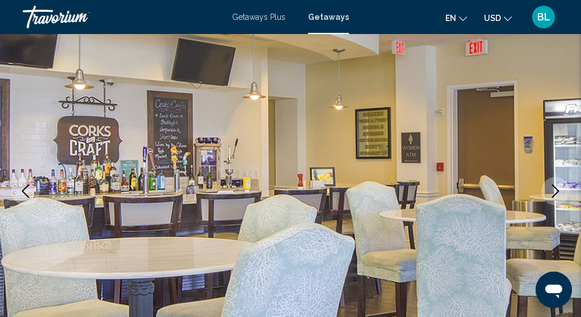
click at [556, 191] on icon "Next image" at bounding box center [556, 191] width 14 height 14
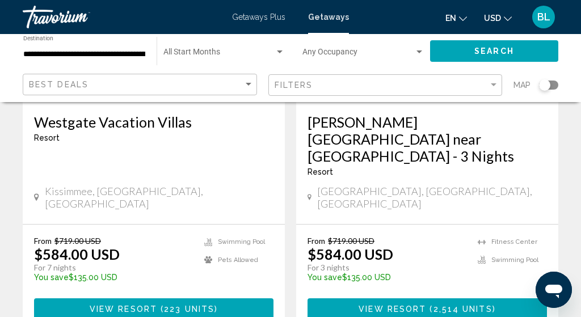
scroll to position [2287, 0]
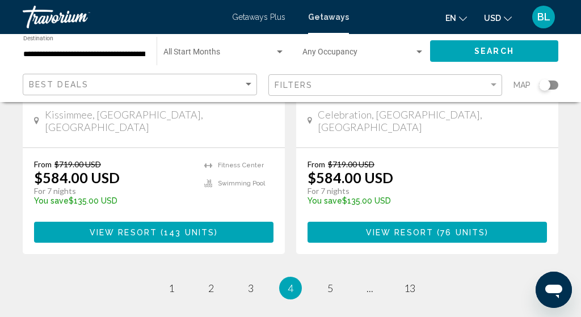
scroll to position [2343, 0]
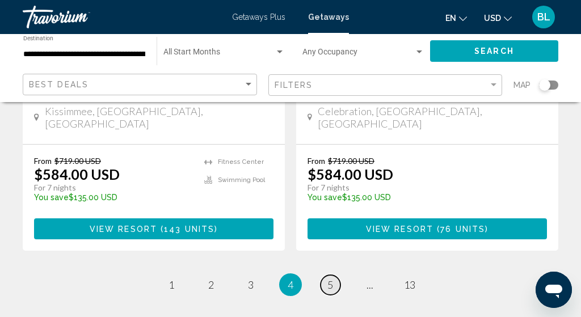
click at [330, 279] on span "5" at bounding box center [330, 285] width 6 height 12
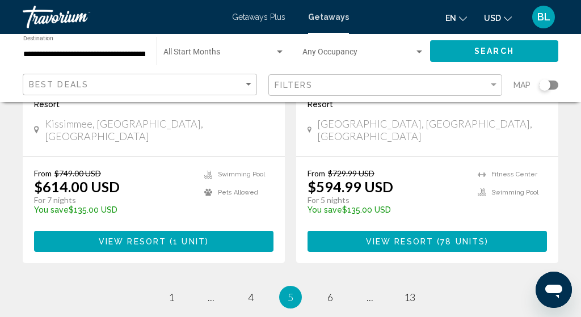
scroll to position [2332, 0]
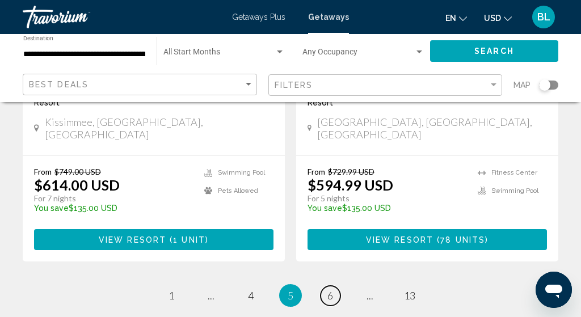
click at [330, 289] on span "6" at bounding box center [330, 295] width 6 height 12
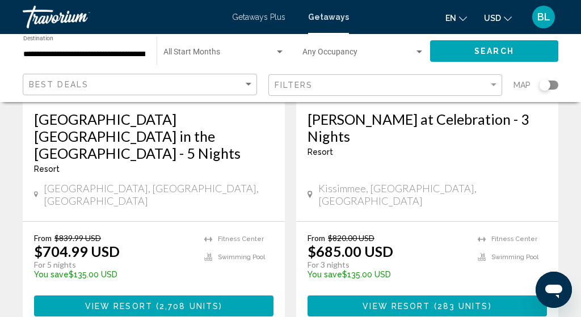
scroll to position [2316, 0]
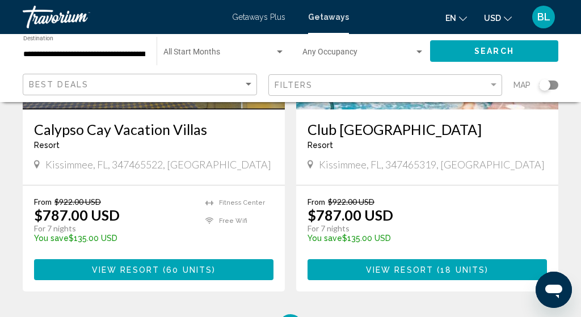
scroll to position [2313, 0]
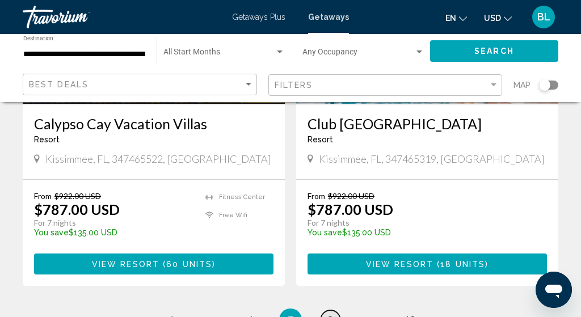
click at [325, 310] on link "page 8" at bounding box center [331, 320] width 20 height 20
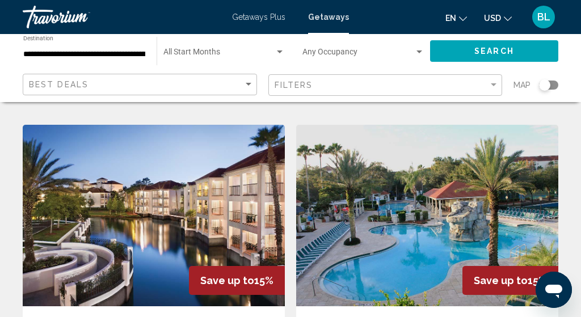
scroll to position [1261, 0]
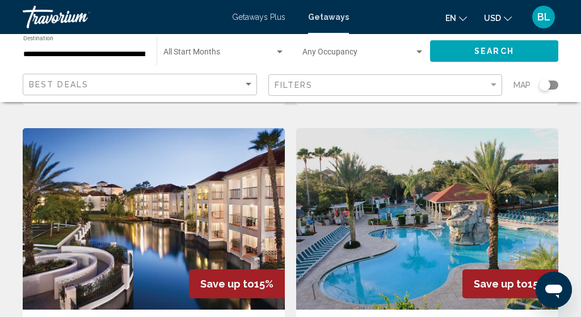
click at [263, 208] on img "Main content" at bounding box center [154, 219] width 262 height 182
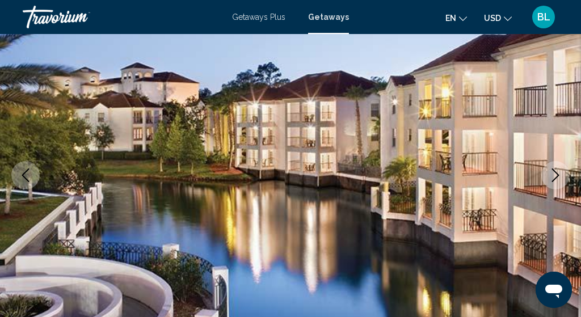
scroll to position [135, 0]
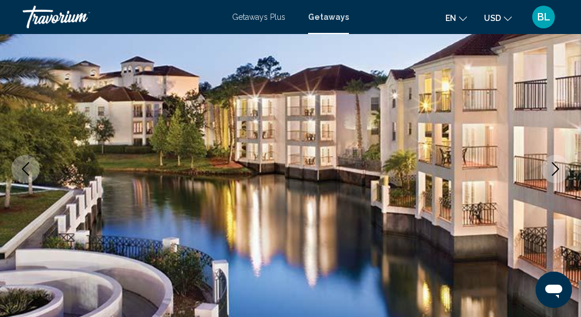
click at [556, 171] on icon "Next image" at bounding box center [555, 169] width 7 height 14
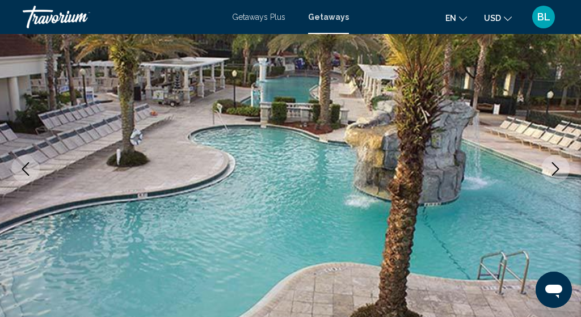
click at [553, 174] on icon "Next image" at bounding box center [555, 169] width 7 height 14
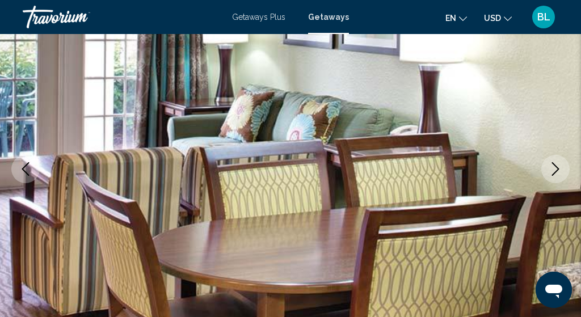
click at [553, 168] on icon "Next image" at bounding box center [556, 169] width 14 height 14
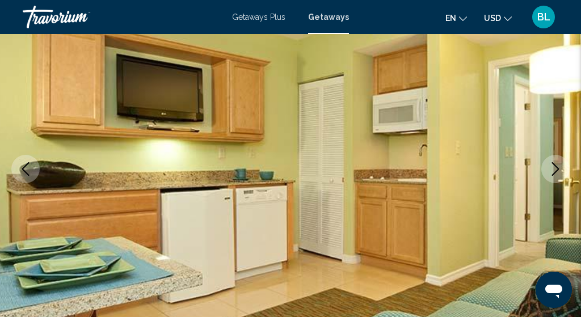
click at [553, 168] on icon "Next image" at bounding box center [556, 169] width 14 height 14
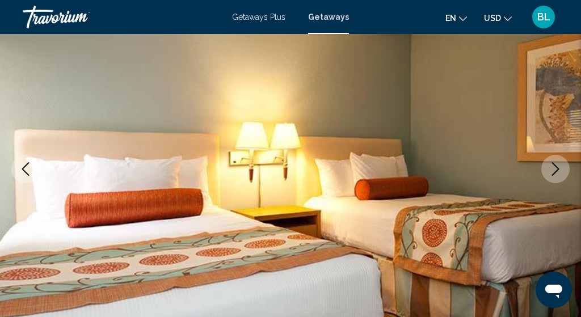
click at [553, 168] on icon "Next image" at bounding box center [556, 169] width 14 height 14
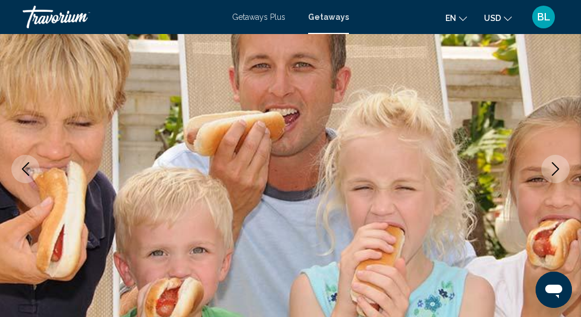
click at [553, 168] on icon "Next image" at bounding box center [556, 169] width 14 height 14
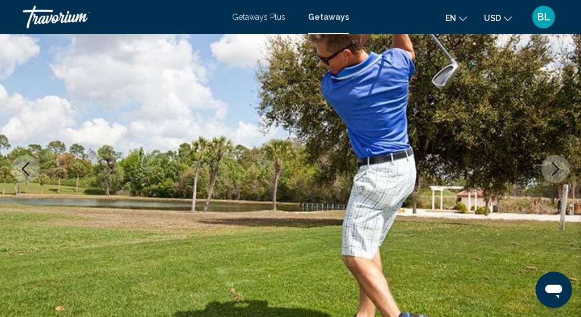
click at [553, 168] on icon "Next image" at bounding box center [556, 169] width 14 height 14
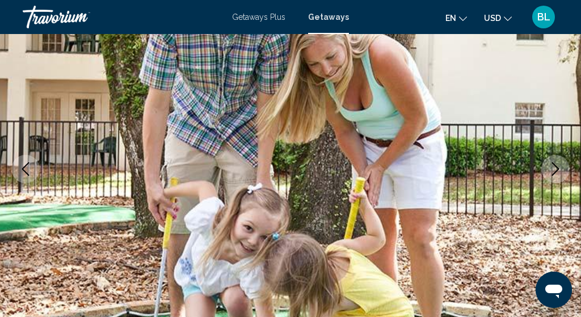
click at [553, 168] on icon "Next image" at bounding box center [556, 169] width 14 height 14
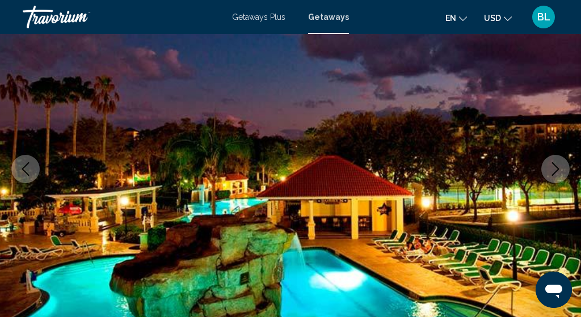
click at [553, 168] on icon "Next image" at bounding box center [556, 169] width 14 height 14
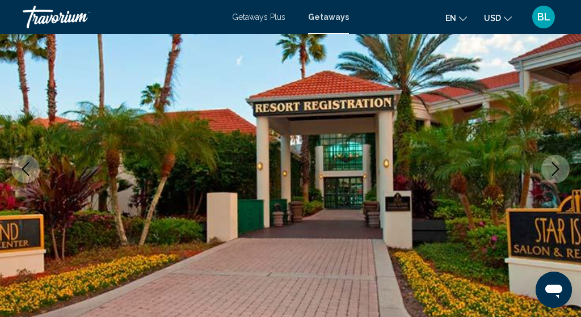
click at [553, 168] on icon "Next image" at bounding box center [556, 169] width 14 height 14
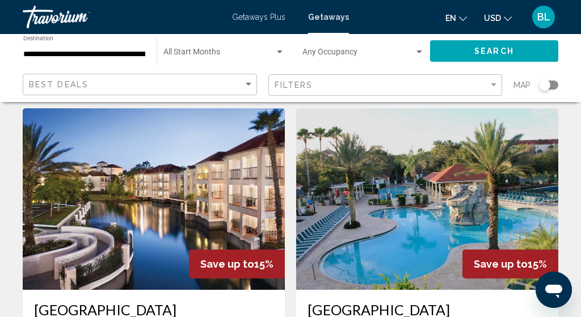
scroll to position [1269, 0]
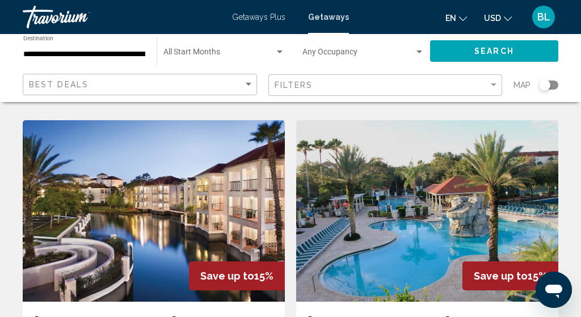
click at [432, 190] on img "Main content" at bounding box center [427, 211] width 262 height 182
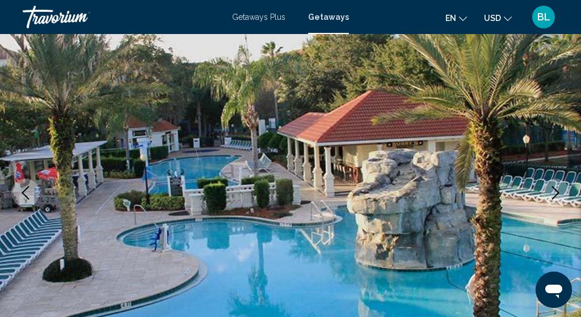
scroll to position [115, 0]
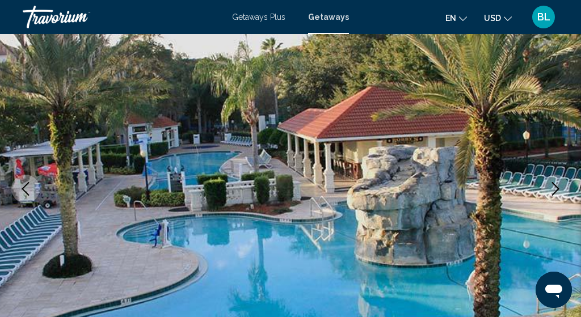
click at [556, 185] on icon "Next image" at bounding box center [555, 189] width 7 height 14
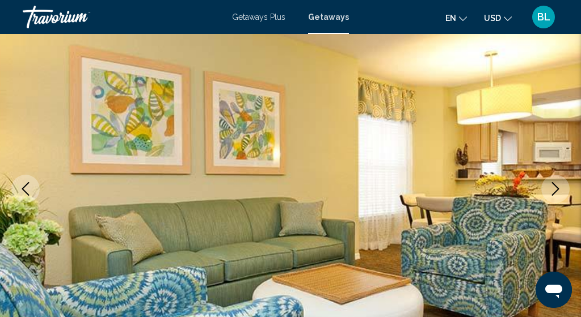
click at [556, 190] on icon "Next image" at bounding box center [556, 189] width 14 height 14
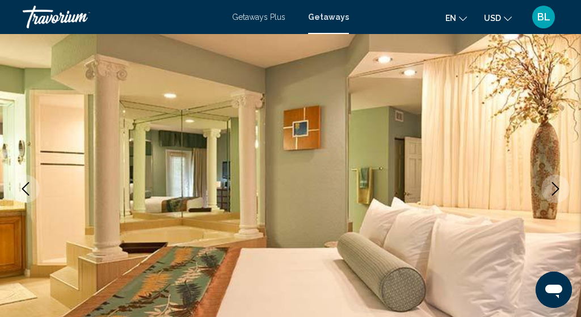
click at [556, 188] on icon "Next image" at bounding box center [556, 189] width 14 height 14
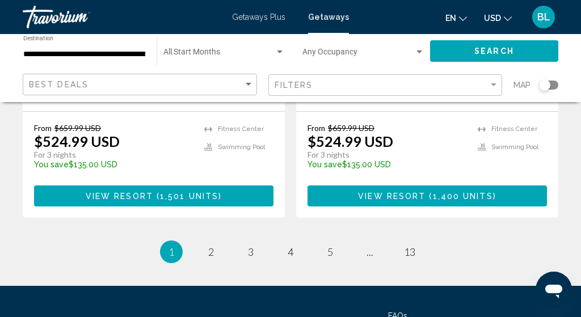
scroll to position [2460, 0]
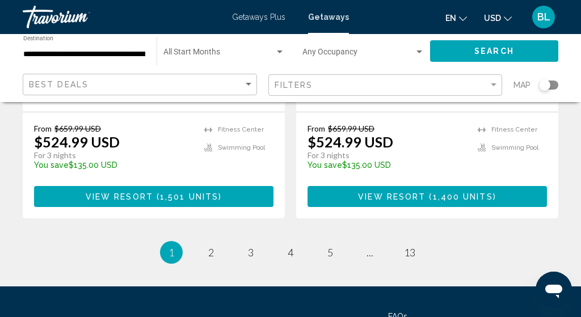
click at [413, 241] on li "page 13" at bounding box center [409, 252] width 23 height 23
click at [411, 246] on span "13" at bounding box center [409, 252] width 11 height 12
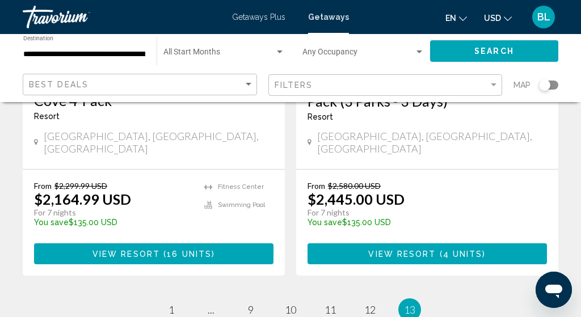
scroll to position [1123, 0]
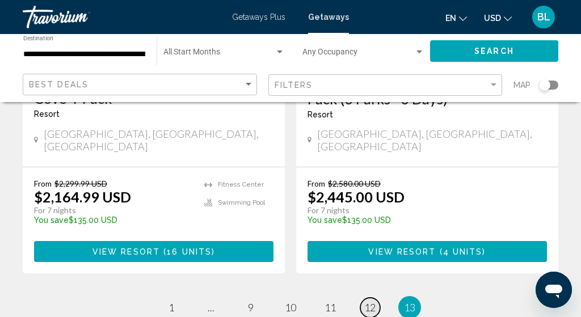
click at [367, 301] on span "12" at bounding box center [369, 307] width 11 height 12
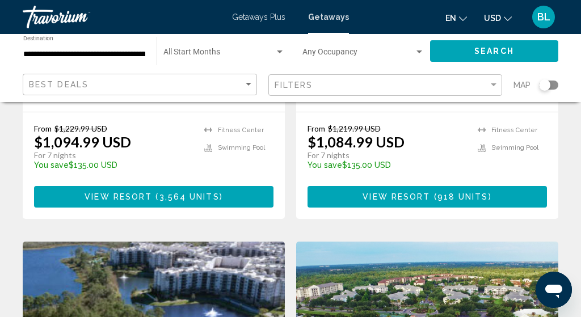
scroll to position [2024, 0]
